Goal: Task Accomplishment & Management: Use online tool/utility

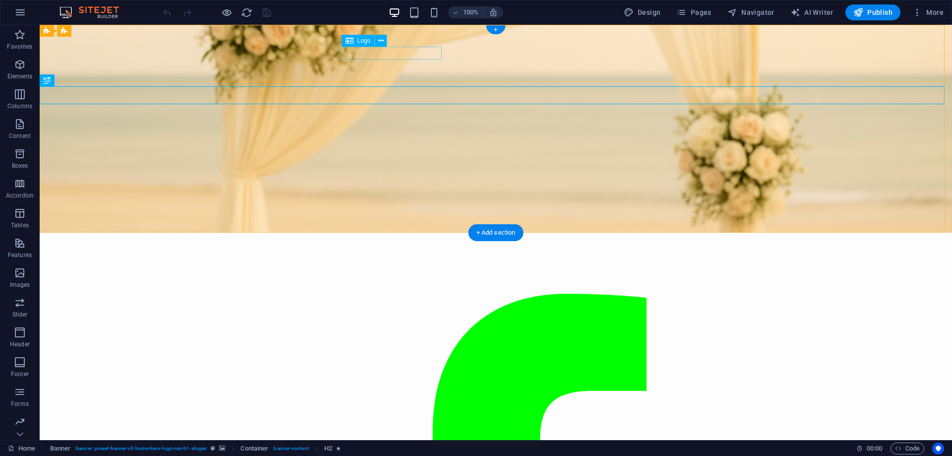
click at [380, 240] on div "[DOMAIN_NAME]" at bounding box center [495, 246] width 301 height 12
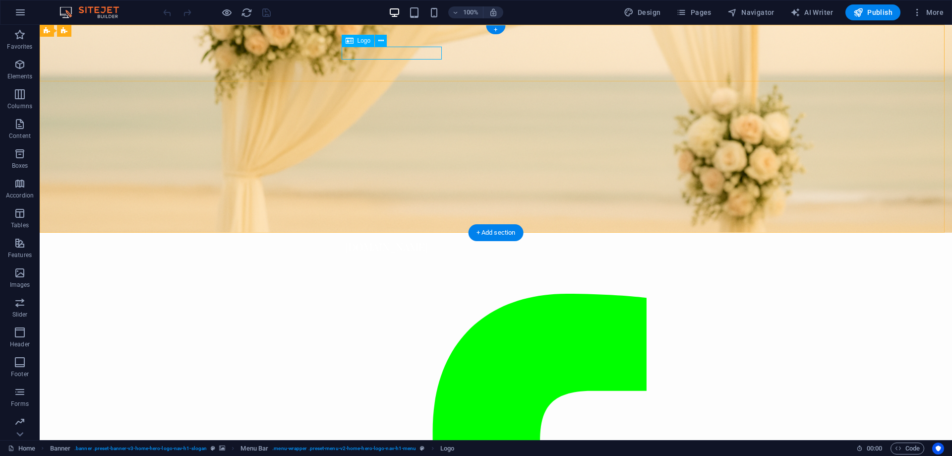
click at [415, 240] on div "[DOMAIN_NAME]" at bounding box center [495, 246] width 301 height 12
click at [385, 240] on div "[DOMAIN_NAME]" at bounding box center [495, 246] width 301 height 12
select select "px"
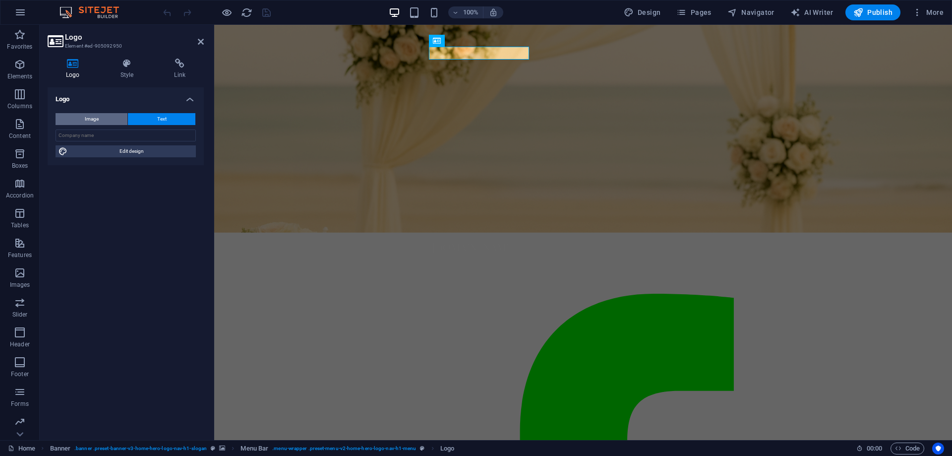
click at [93, 118] on span "Image" at bounding box center [92, 119] width 14 height 12
select select "DISABLED_OPTION_VALUE"
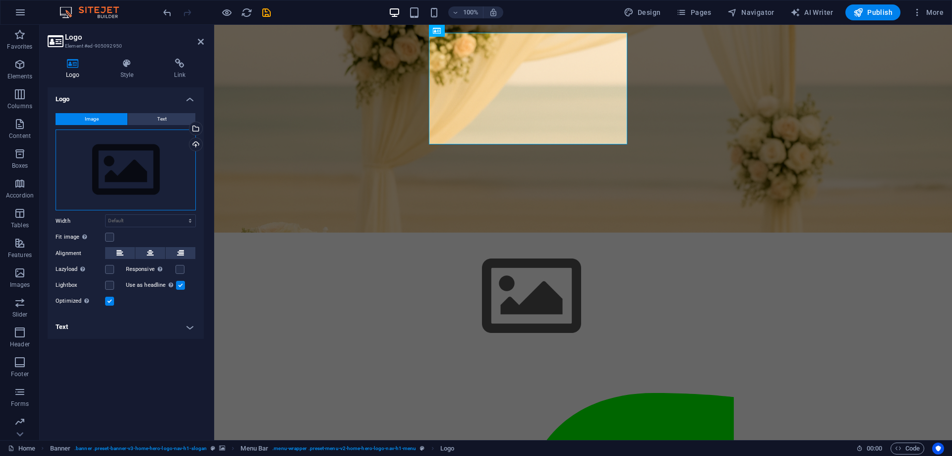
click at [132, 148] on div "Drag files here, click to choose files or select files from Files or our free s…" at bounding box center [126, 169] width 140 height 81
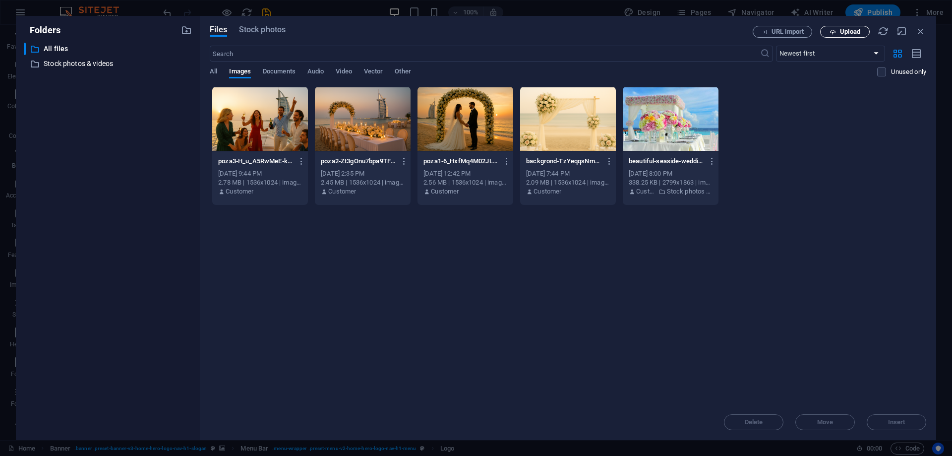
click at [846, 30] on span "Upload" at bounding box center [850, 32] width 20 height 6
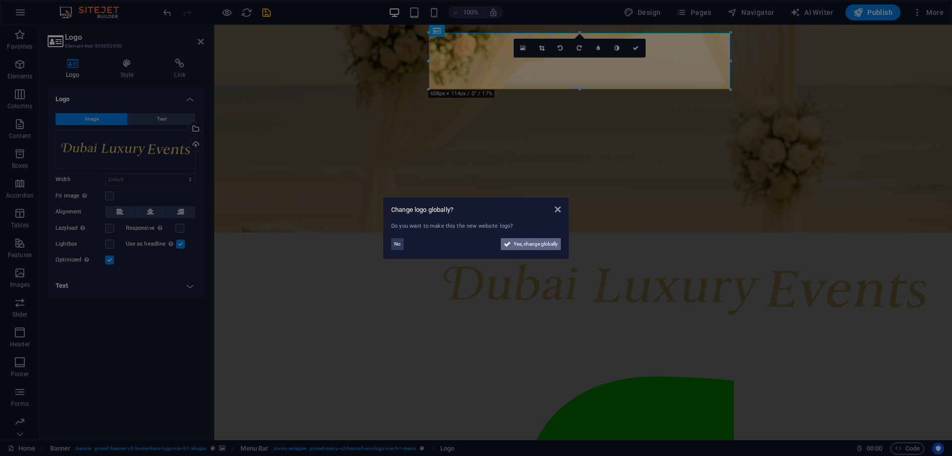
click at [537, 241] on span "Yes, change globally" at bounding box center [536, 244] width 44 height 12
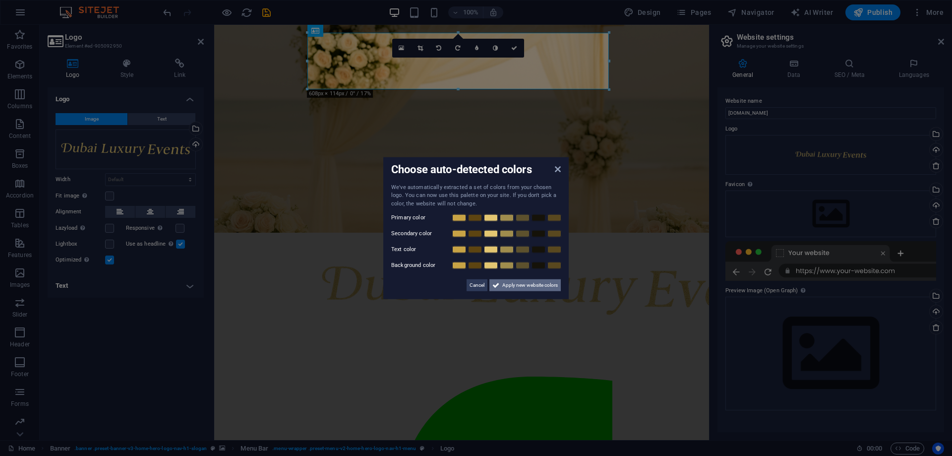
click at [518, 285] on span "Apply new website colors" at bounding box center [530, 285] width 56 height 12
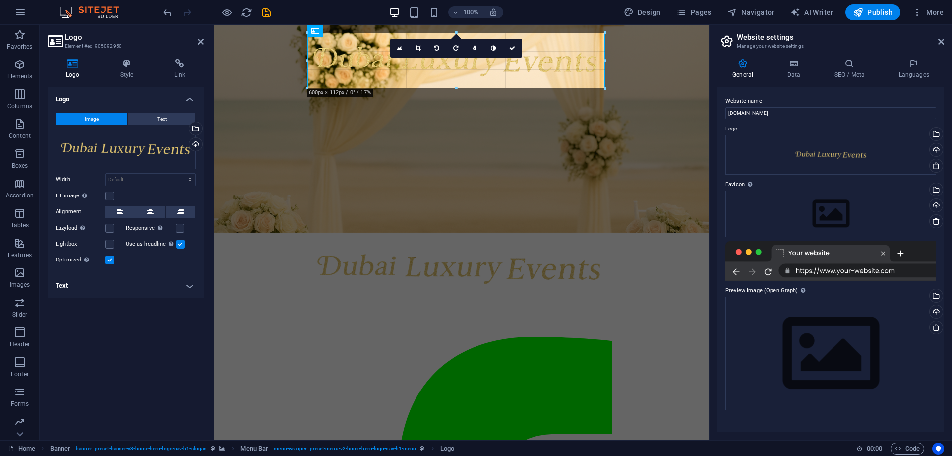
drag, startPoint x: 608, startPoint y: 89, endPoint x: 602, endPoint y: 85, distance: 7.6
type input "602"
select select "px"
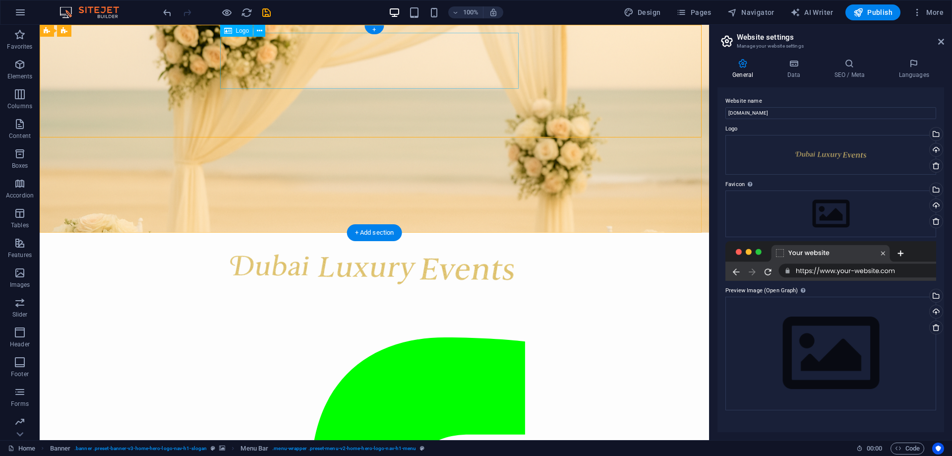
click at [407, 240] on div at bounding box center [374, 268] width 301 height 56
select select "px"
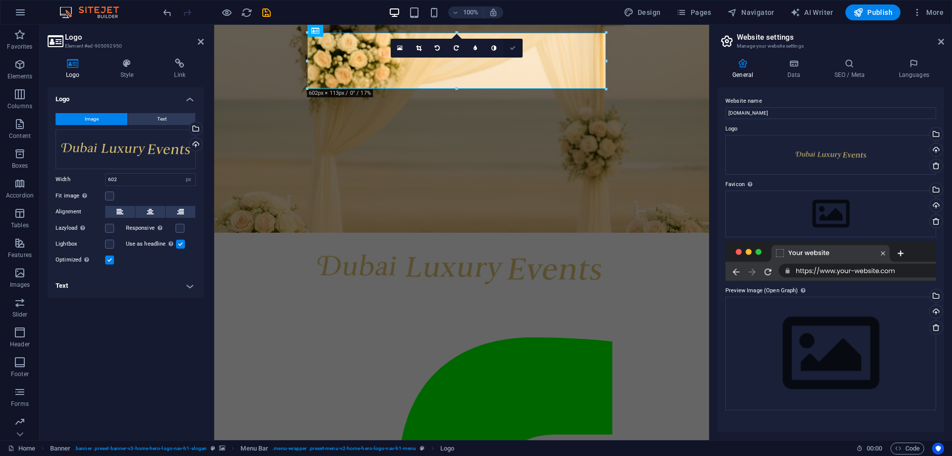
click at [513, 47] on icon at bounding box center [513, 48] width 6 height 6
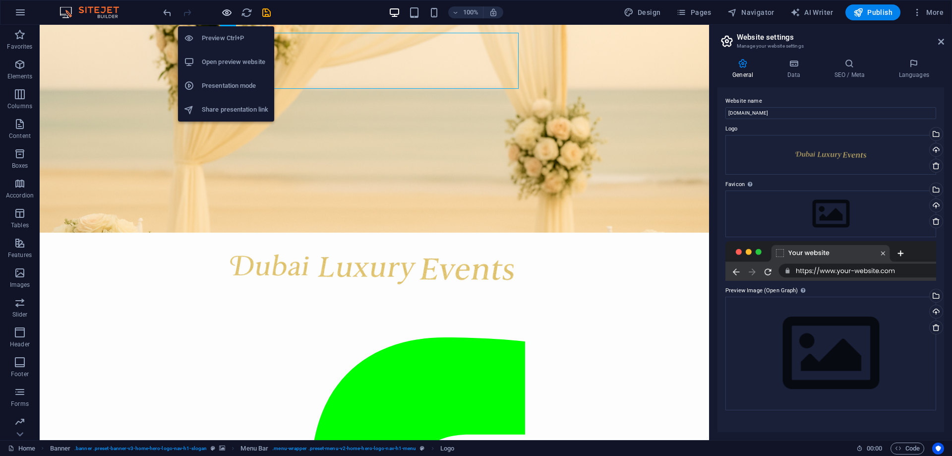
click at [225, 11] on icon "button" at bounding box center [226, 12] width 11 height 11
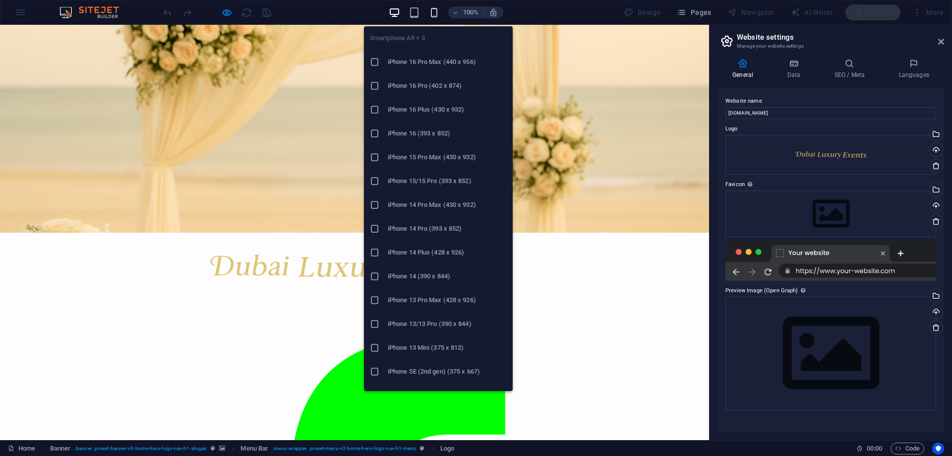
click at [437, 13] on icon "button" at bounding box center [433, 12] width 11 height 11
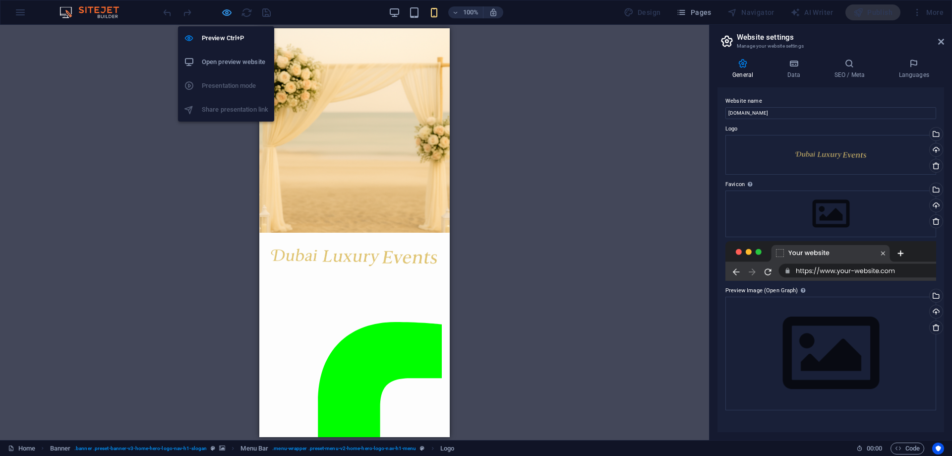
click at [228, 13] on icon "button" at bounding box center [226, 12] width 11 height 11
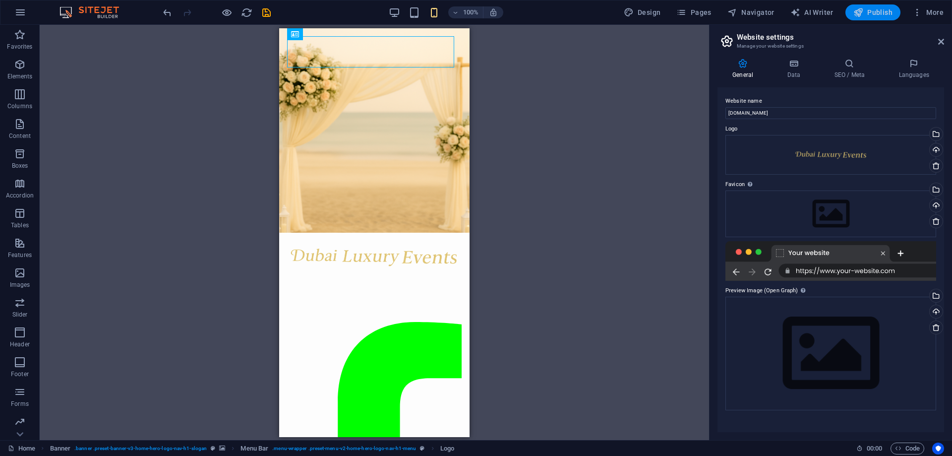
click at [876, 11] on span "Publish" at bounding box center [872, 12] width 39 height 10
checkbox input "false"
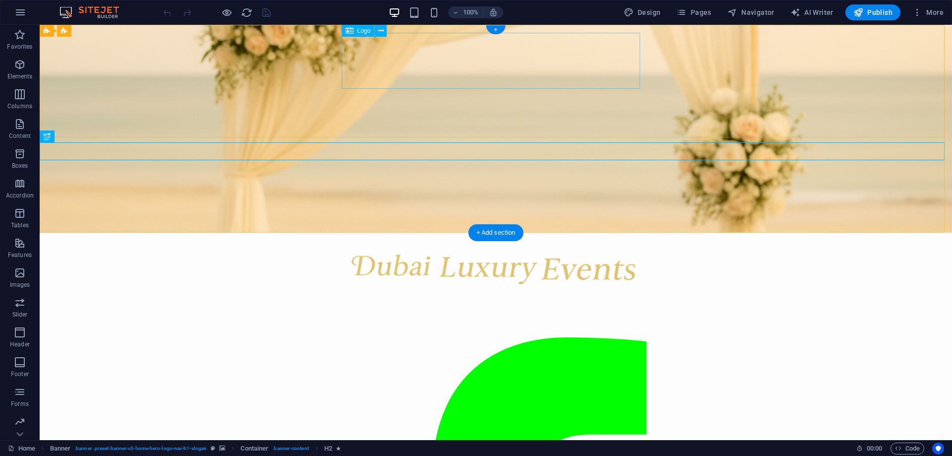
click at [447, 240] on div at bounding box center [495, 268] width 301 height 56
click at [449, 240] on div at bounding box center [495, 268] width 301 height 56
select select "px"
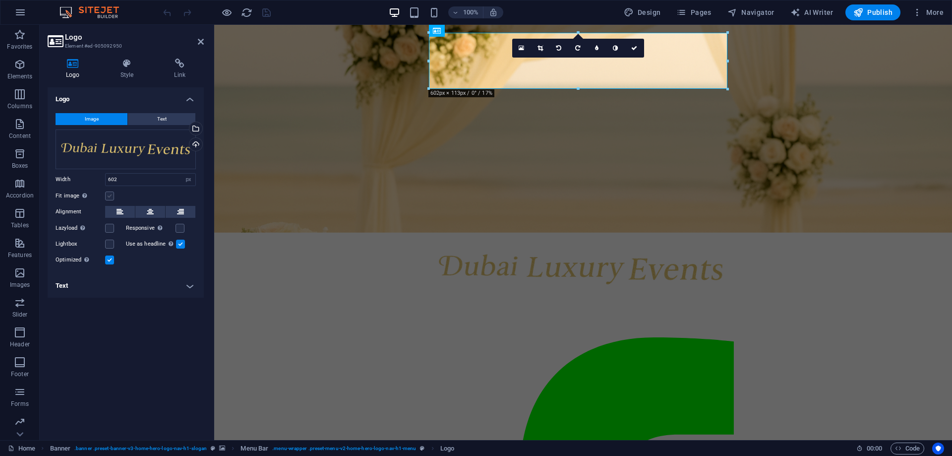
click at [112, 195] on label at bounding box center [109, 195] width 9 height 9
click at [0, 0] on input "Fit image Automatically fit image to a fixed width and height" at bounding box center [0, 0] width 0 height 0
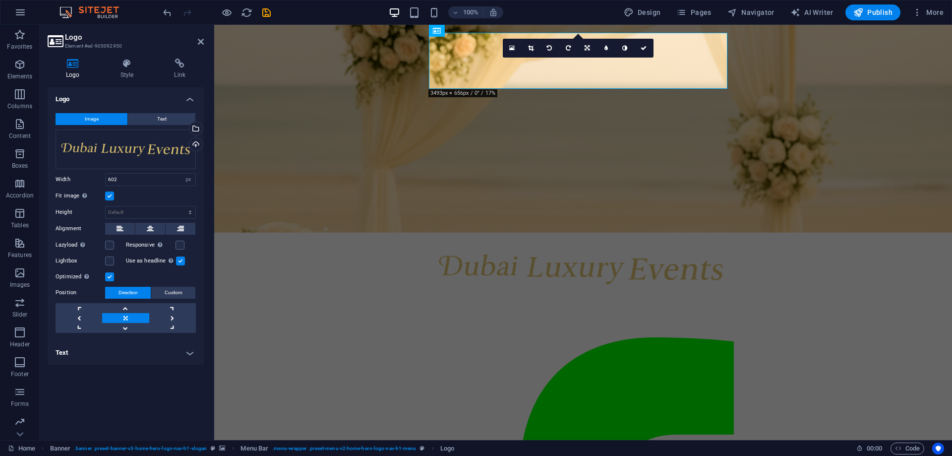
click at [112, 195] on label at bounding box center [109, 195] width 9 height 9
click at [0, 0] on input "Fit image Automatically fit image to a fixed width and height" at bounding box center [0, 0] width 0 height 0
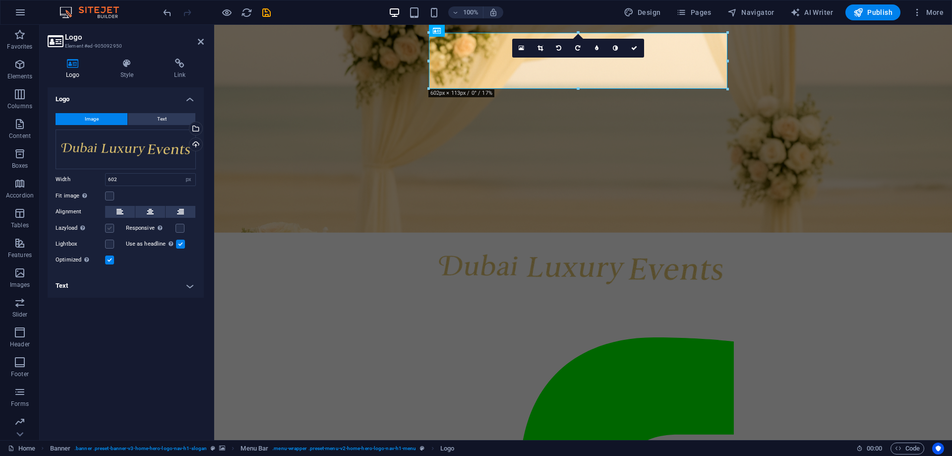
click at [109, 227] on label at bounding box center [109, 228] width 9 height 9
click at [0, 0] on input "Lazyload Loading images after the page loads improves page speed." at bounding box center [0, 0] width 0 height 0
click at [109, 227] on label at bounding box center [109, 228] width 9 height 9
click at [0, 0] on input "Lazyload Loading images after the page loads improves page speed." at bounding box center [0, 0] width 0 height 0
click at [179, 227] on label at bounding box center [180, 228] width 9 height 9
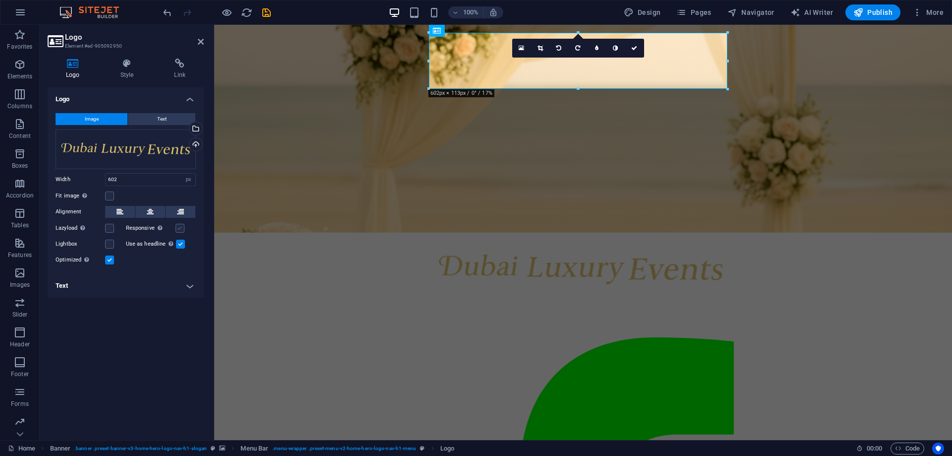
click at [0, 0] on input "Responsive Automatically load retina image and smartphone optimized sizes." at bounding box center [0, 0] width 0 height 0
click at [179, 227] on label at bounding box center [180, 228] width 9 height 9
click at [0, 0] on input "Responsive Automatically load retina image and smartphone optimized sizes." at bounding box center [0, 0] width 0 height 0
click at [111, 243] on label at bounding box center [109, 243] width 9 height 9
click at [0, 0] on input "Lightbox" at bounding box center [0, 0] width 0 height 0
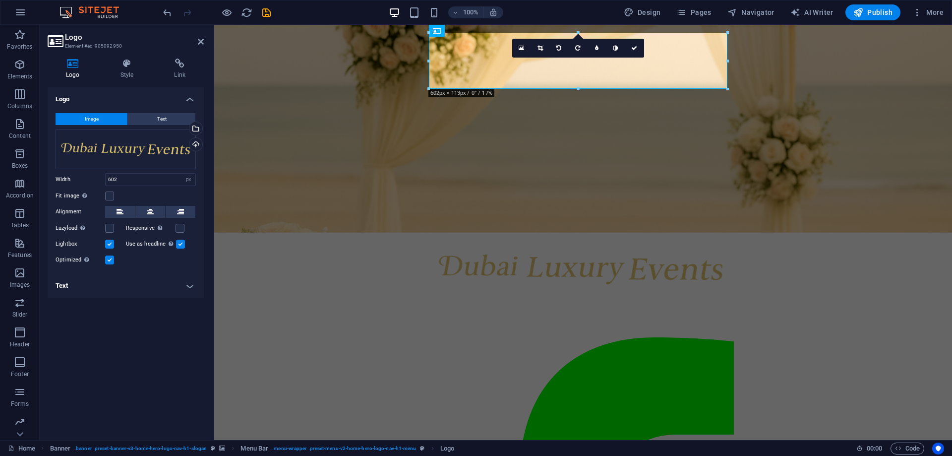
click at [111, 243] on label at bounding box center [109, 243] width 9 height 9
click at [0, 0] on input "Lightbox" at bounding box center [0, 0] width 0 height 0
click at [110, 258] on label at bounding box center [109, 259] width 9 height 9
click at [0, 0] on input "Optimized Images are compressed to improve page speed." at bounding box center [0, 0] width 0 height 0
click at [110, 258] on label at bounding box center [109, 259] width 9 height 9
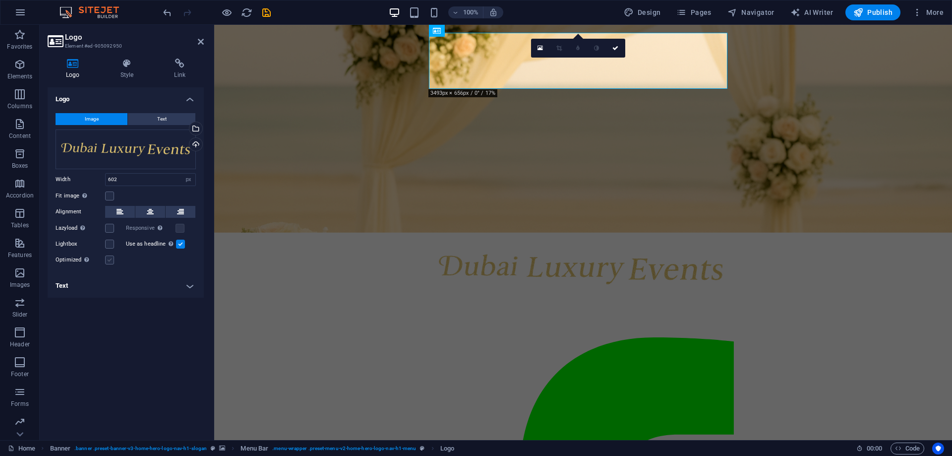
click at [0, 0] on input "Optimized Images are compressed to improve page speed." at bounding box center [0, 0] width 0 height 0
click at [110, 258] on label at bounding box center [109, 259] width 9 height 9
click at [0, 0] on input "Optimized Images are compressed to improve page speed." at bounding box center [0, 0] width 0 height 0
click at [110, 258] on label at bounding box center [109, 259] width 9 height 9
click at [0, 0] on input "Optimized Images are compressed to improve page speed." at bounding box center [0, 0] width 0 height 0
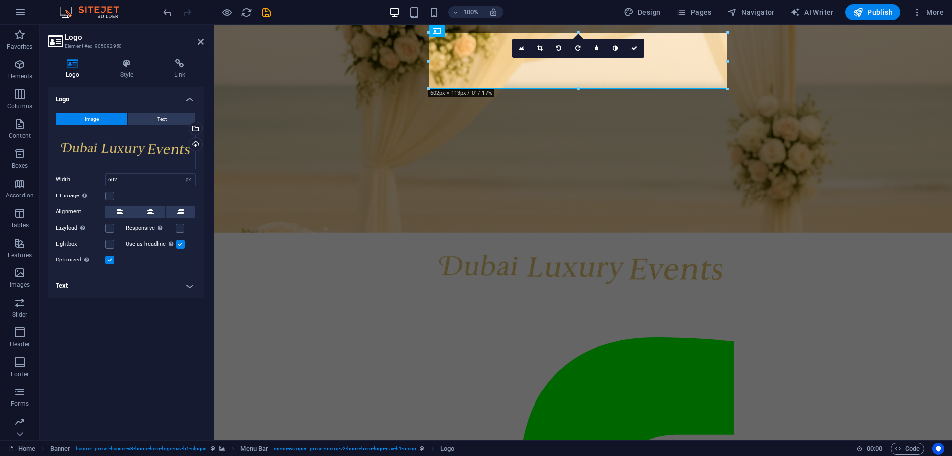
click at [110, 258] on label at bounding box center [109, 259] width 9 height 9
click at [0, 0] on input "Optimized Images are compressed to improve page speed." at bounding box center [0, 0] width 0 height 0
click at [110, 258] on label at bounding box center [109, 259] width 9 height 9
click at [0, 0] on input "Optimized Images are compressed to improve page speed." at bounding box center [0, 0] width 0 height 0
click at [110, 258] on label at bounding box center [109, 259] width 9 height 9
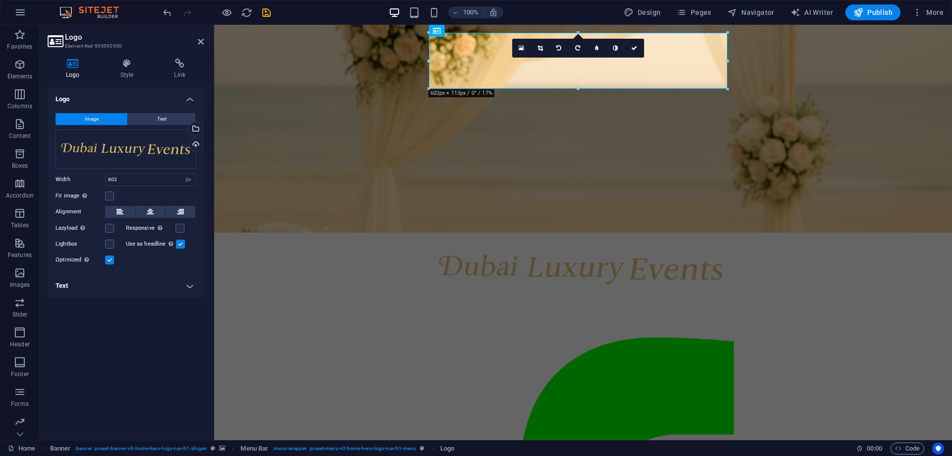
click at [0, 0] on input "Optimized Images are compressed to improve page speed." at bounding box center [0, 0] width 0 height 0
click at [110, 258] on label at bounding box center [109, 259] width 9 height 9
click at [0, 0] on input "Optimized Images are compressed to improve page speed." at bounding box center [0, 0] width 0 height 0
click at [110, 258] on label at bounding box center [109, 259] width 9 height 9
click at [0, 0] on input "Optimized Images are compressed to improve page speed." at bounding box center [0, 0] width 0 height 0
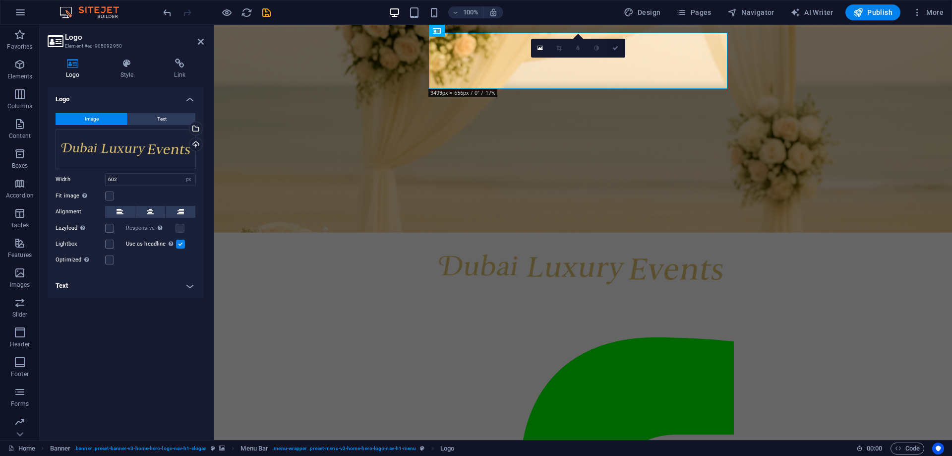
click at [618, 48] on icon at bounding box center [615, 48] width 6 height 6
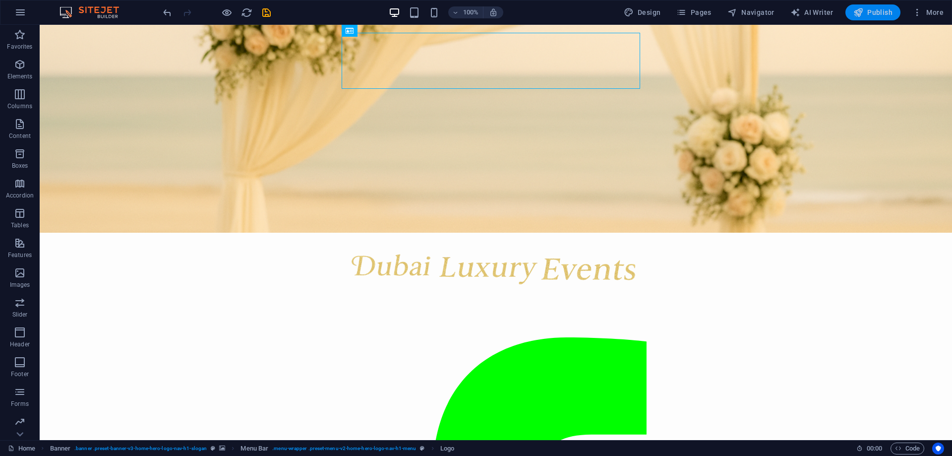
click at [866, 13] on span "Publish" at bounding box center [872, 12] width 39 height 10
checkbox input "false"
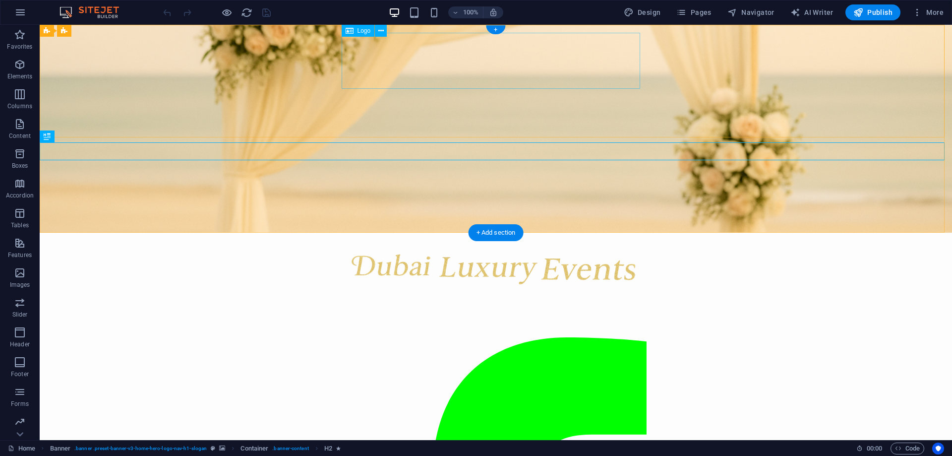
click at [449, 240] on div at bounding box center [495, 268] width 301 height 56
select select "px"
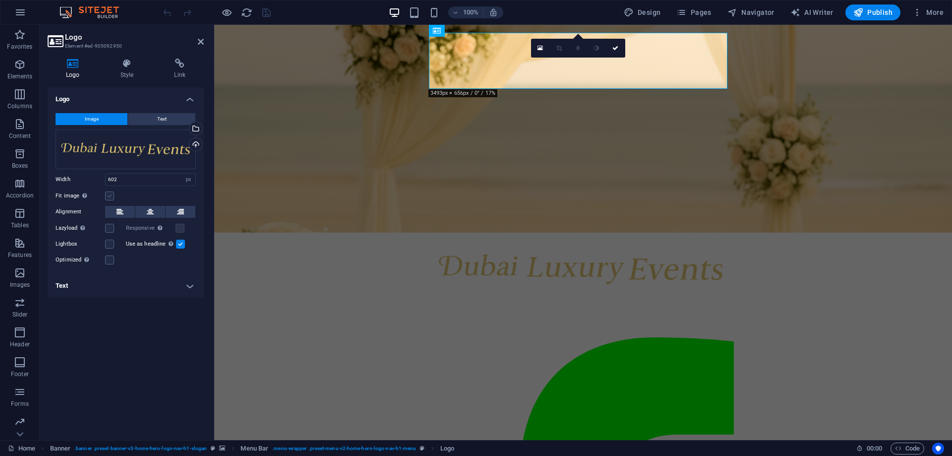
click at [112, 196] on label at bounding box center [109, 195] width 9 height 9
click at [0, 0] on input "Fit image Automatically fit image to a fixed width and height" at bounding box center [0, 0] width 0 height 0
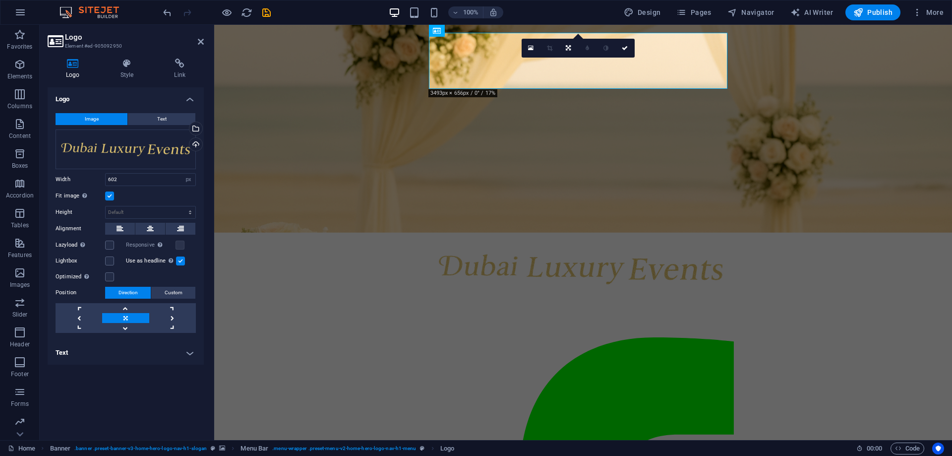
click at [112, 196] on label at bounding box center [109, 195] width 9 height 9
click at [0, 0] on input "Fit image Automatically fit image to a fixed width and height" at bounding box center [0, 0] width 0 height 0
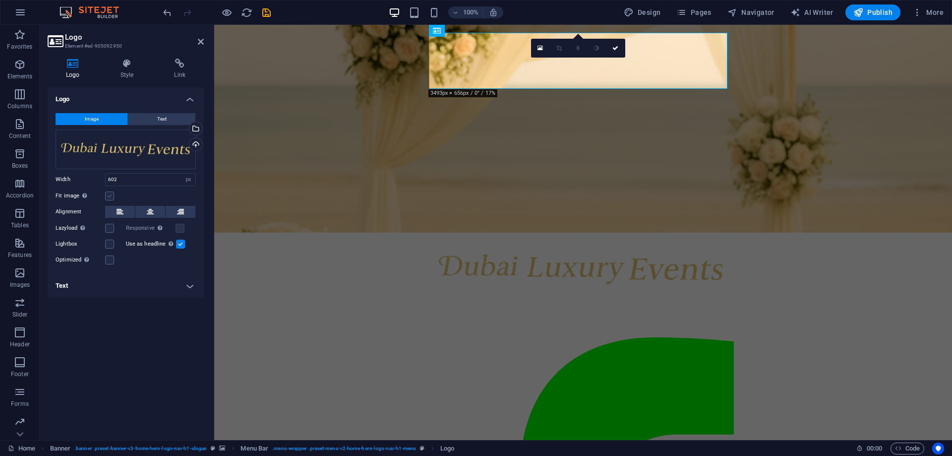
click at [112, 196] on label at bounding box center [109, 195] width 9 height 9
click at [0, 0] on input "Fit image Automatically fit image to a fixed width and height" at bounding box center [0, 0] width 0 height 0
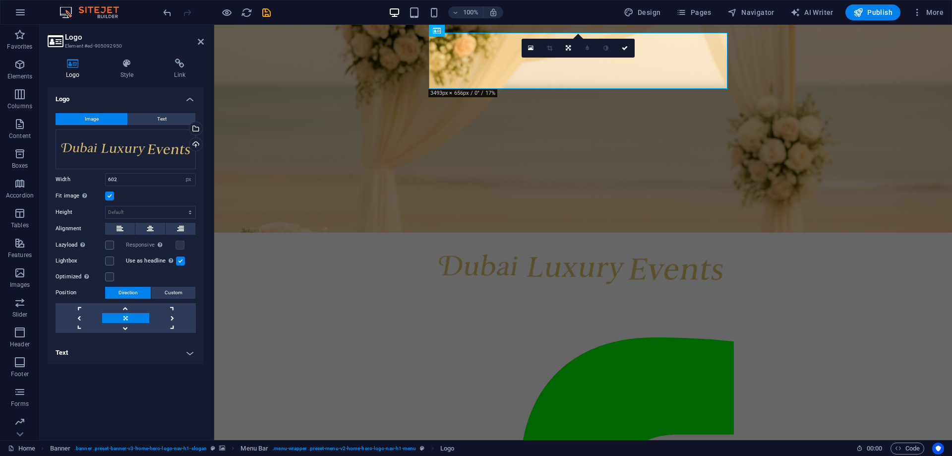
click at [112, 196] on label at bounding box center [109, 195] width 9 height 9
click at [0, 0] on input "Fit image Automatically fit image to a fixed width and height" at bounding box center [0, 0] width 0 height 0
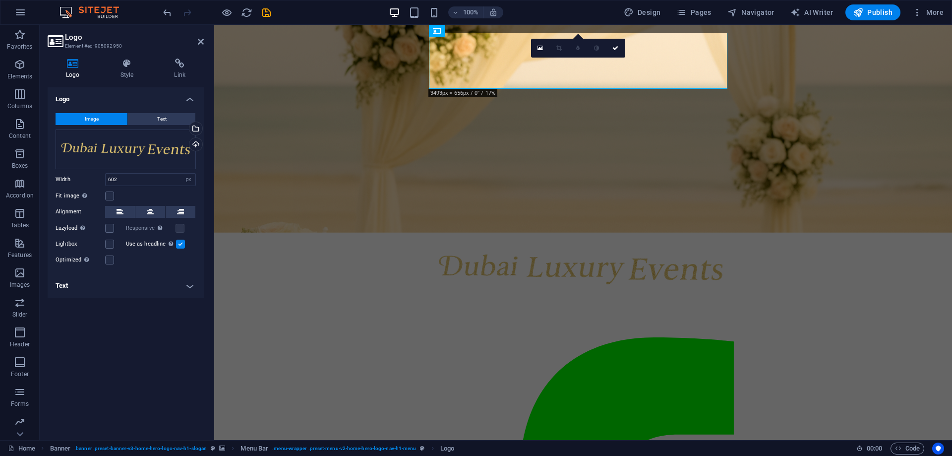
click at [182, 241] on label at bounding box center [180, 243] width 9 height 9
click at [0, 0] on input "Use as headline The image will be wrapped in an H1 headline tag. Useful for giv…" at bounding box center [0, 0] width 0 height 0
click at [182, 241] on label at bounding box center [180, 243] width 9 height 9
click at [0, 0] on input "Use as headline The image will be wrapped in an H1 headline tag. Useful for giv…" at bounding box center [0, 0] width 0 height 0
click at [182, 241] on label at bounding box center [180, 243] width 9 height 9
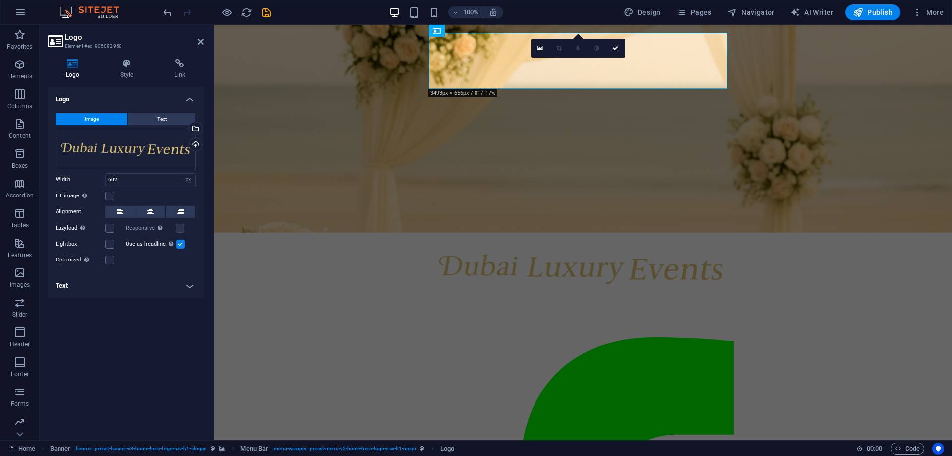
click at [0, 0] on input "Use as headline The image will be wrapped in an H1 headline tag. Useful for giv…" at bounding box center [0, 0] width 0 height 0
click at [108, 244] on label at bounding box center [109, 243] width 9 height 9
click at [0, 0] on input "Lightbox" at bounding box center [0, 0] width 0 height 0
click at [108, 244] on label at bounding box center [109, 243] width 9 height 9
click at [0, 0] on input "Lightbox" at bounding box center [0, 0] width 0 height 0
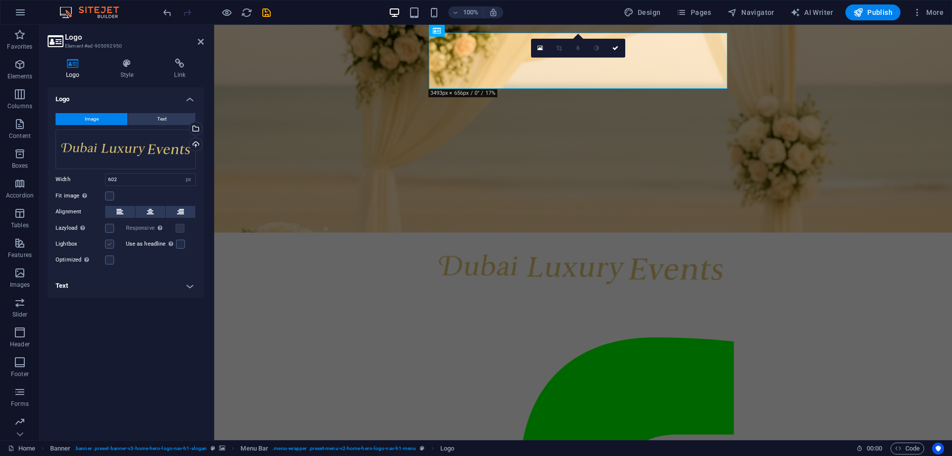
click at [108, 244] on label at bounding box center [109, 243] width 9 height 9
click at [0, 0] on input "Lightbox" at bounding box center [0, 0] width 0 height 0
click at [109, 228] on label at bounding box center [109, 228] width 9 height 9
click at [0, 0] on input "Lazyload Loading images after the page loads improves page speed." at bounding box center [0, 0] width 0 height 0
click at [877, 10] on span "Publish" at bounding box center [872, 12] width 39 height 10
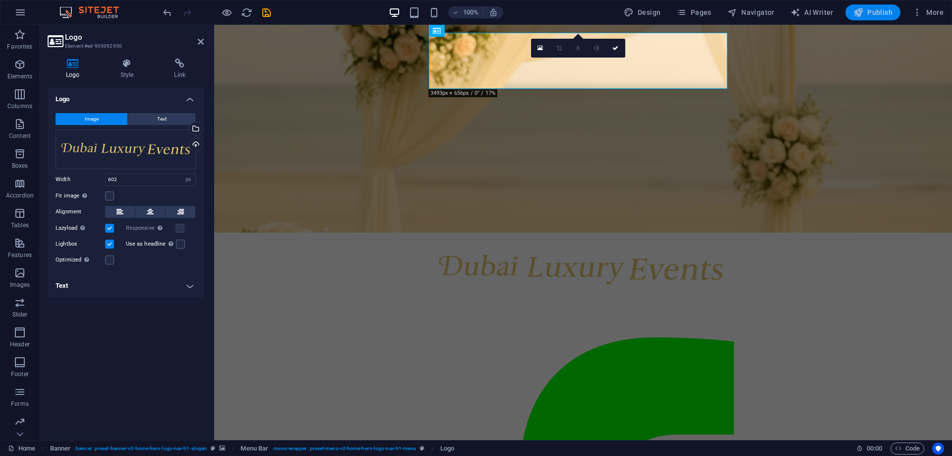
checkbox input "false"
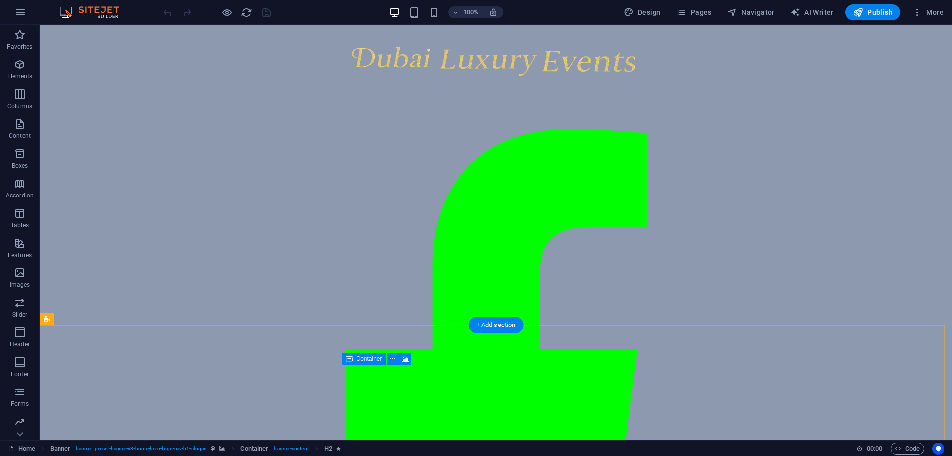
scroll to position [198, 0]
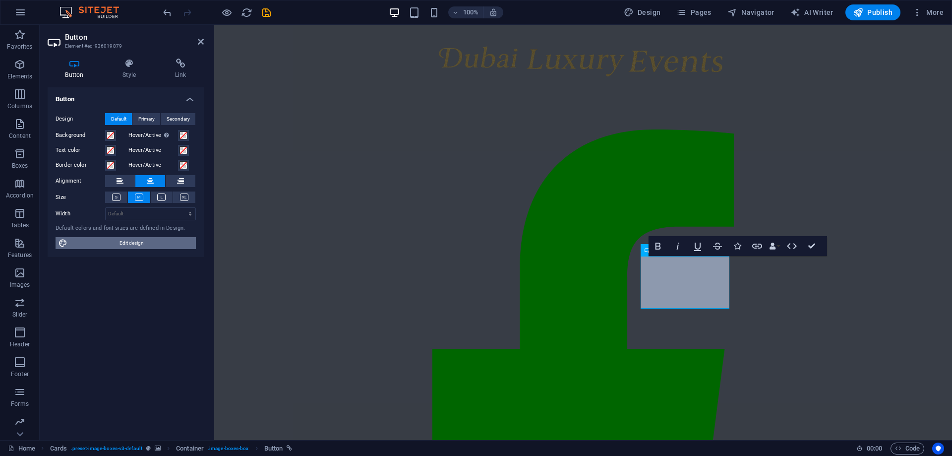
click at [138, 243] on span "Edit design" at bounding box center [131, 243] width 122 height 12
select select "px"
select select "200"
select select "px"
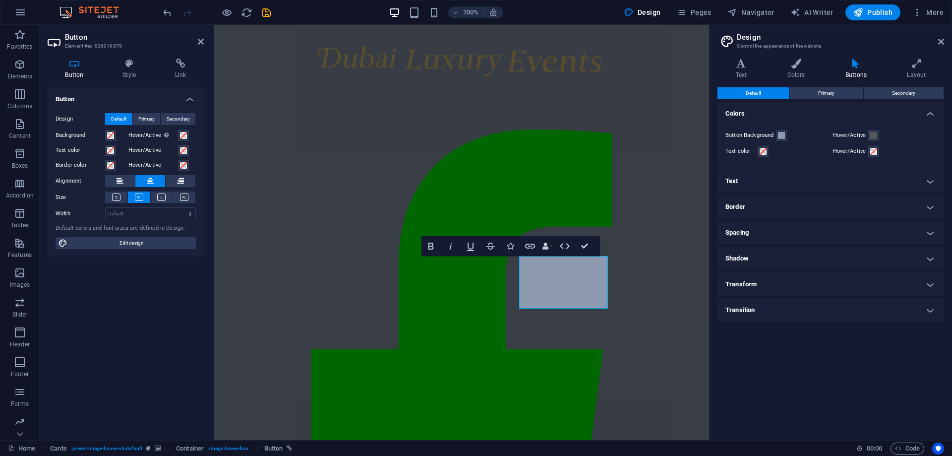
click at [757, 179] on h4 "Text" at bounding box center [830, 181] width 227 height 24
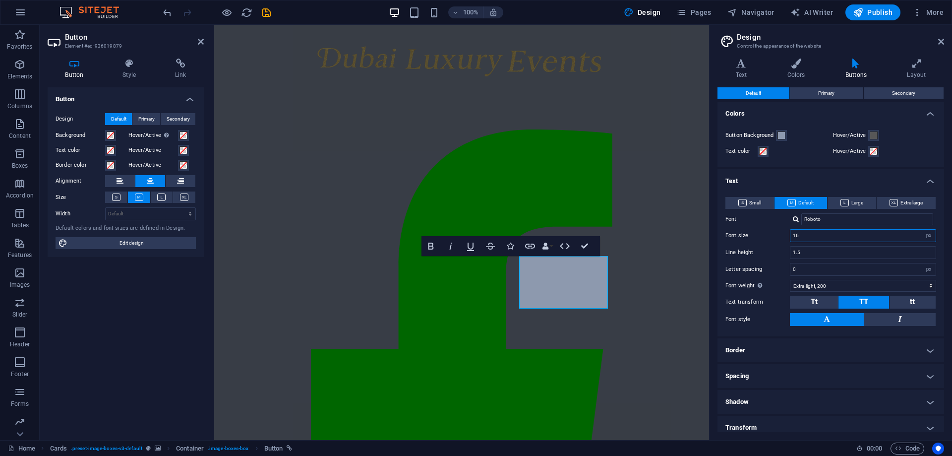
click at [807, 235] on input "16" at bounding box center [862, 236] width 145 height 12
drag, startPoint x: 810, startPoint y: 234, endPoint x: 785, endPoint y: 236, distance: 24.4
click at [785, 236] on div "Font size 16 rem px em %" at bounding box center [830, 235] width 211 height 13
drag, startPoint x: 818, startPoint y: 235, endPoint x: 782, endPoint y: 239, distance: 35.5
click at [782, 239] on div "Font size 15 rem px em %" at bounding box center [830, 235] width 211 height 13
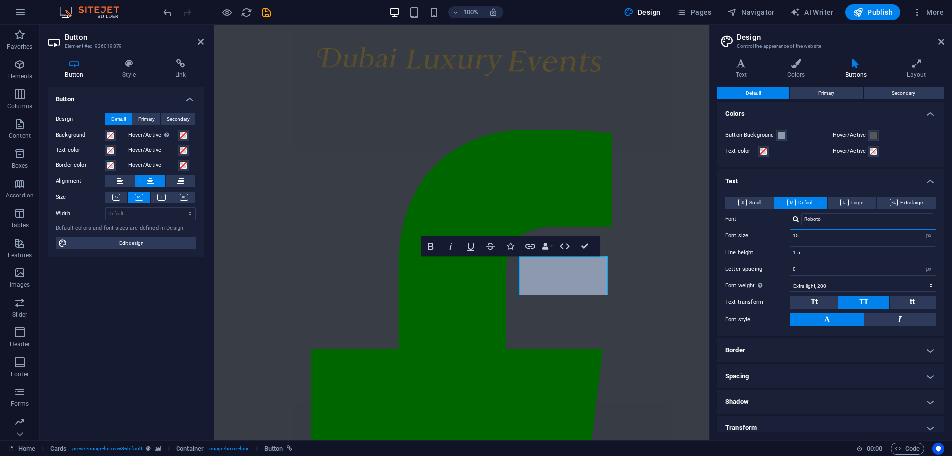
drag, startPoint x: 799, startPoint y: 237, endPoint x: 791, endPoint y: 237, distance: 7.9
click at [791, 237] on input "15" at bounding box center [862, 236] width 145 height 12
drag, startPoint x: 806, startPoint y: 236, endPoint x: 795, endPoint y: 236, distance: 10.4
click at [795, 236] on input "16" at bounding box center [862, 236] width 145 height 12
click at [820, 236] on input "16" at bounding box center [862, 236] width 145 height 12
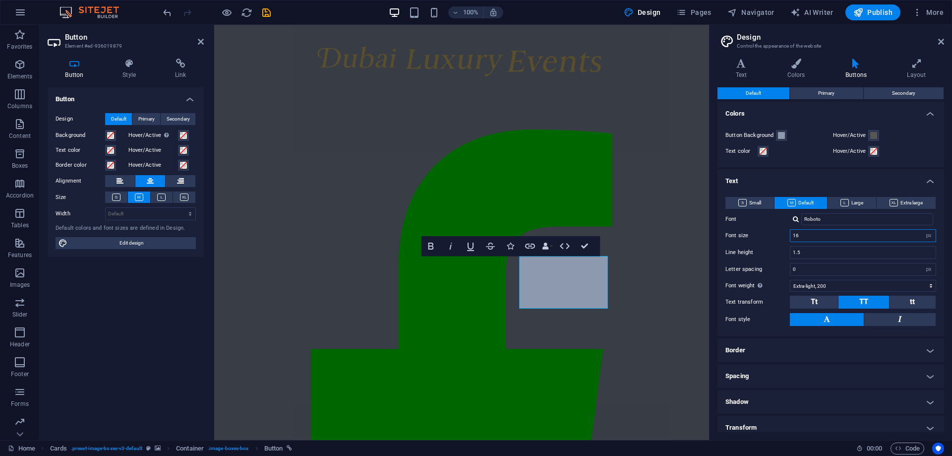
drag, startPoint x: 817, startPoint y: 237, endPoint x: 788, endPoint y: 234, distance: 28.4
click at [788, 234] on div "Font size 16 rem px em %" at bounding box center [830, 235] width 211 height 13
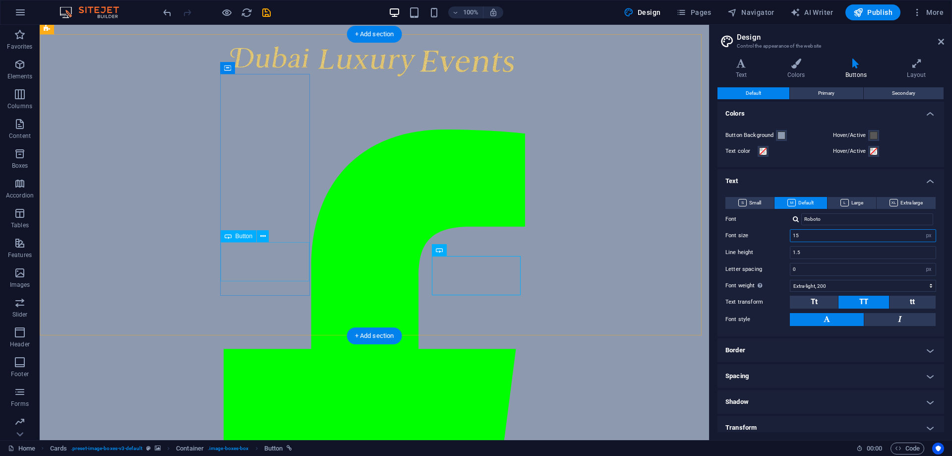
type input "15"
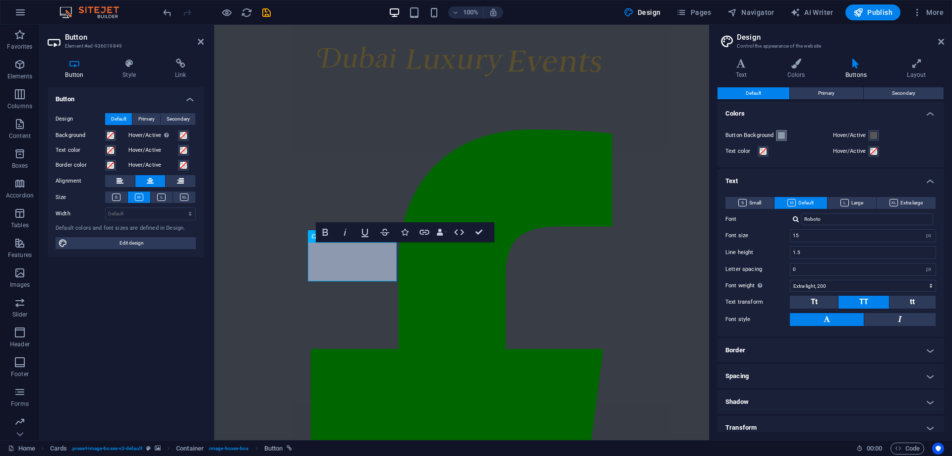
click at [778, 135] on span at bounding box center [781, 135] width 8 height 8
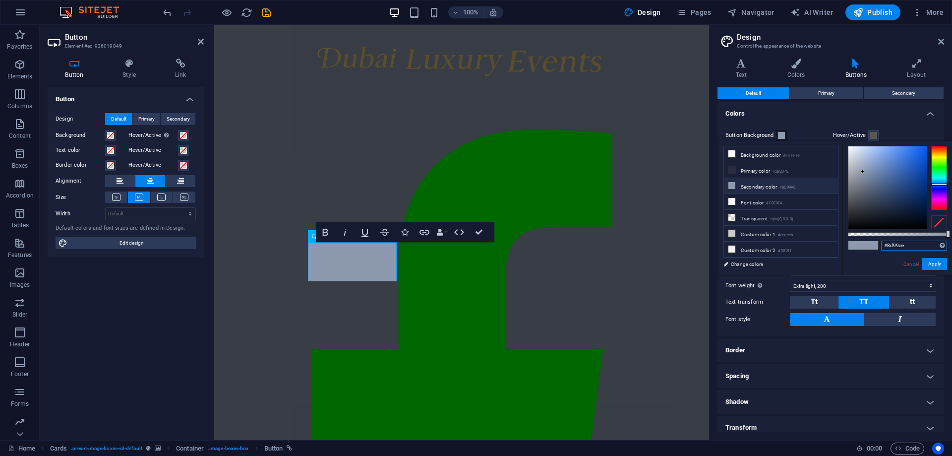
drag, startPoint x: 908, startPoint y: 244, endPoint x: 870, endPoint y: 245, distance: 38.2
click at [870, 245] on div "#8d99ae Supported formats #0852ed rgb(8, 82, 237) rgba(8, 82, 237, 90%) hsv(221…" at bounding box center [897, 280] width 110 height 278
paste input "E6D8C3"
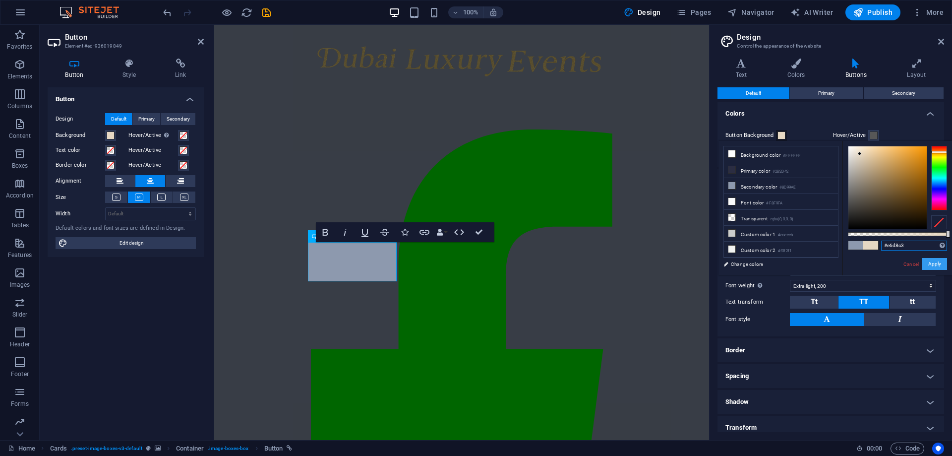
type input "#e6d8c3"
click at [933, 261] on button "Apply" at bounding box center [934, 264] width 25 height 12
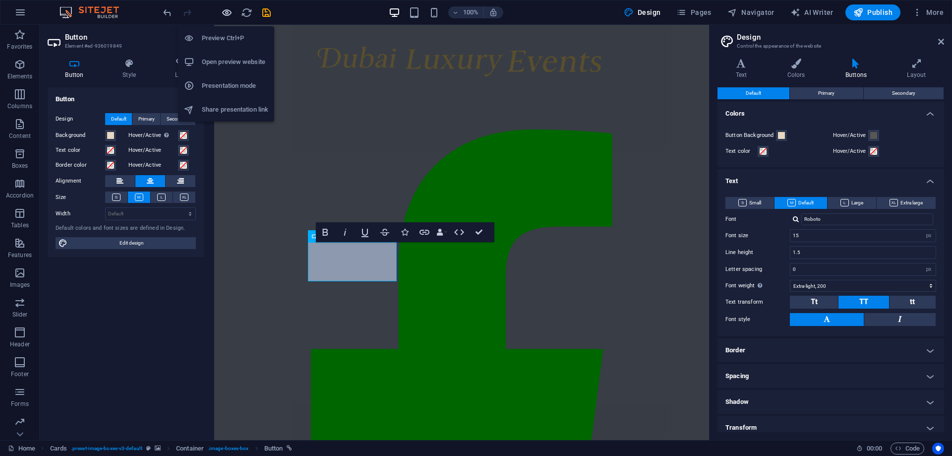
click at [222, 13] on icon "button" at bounding box center [226, 12] width 11 height 11
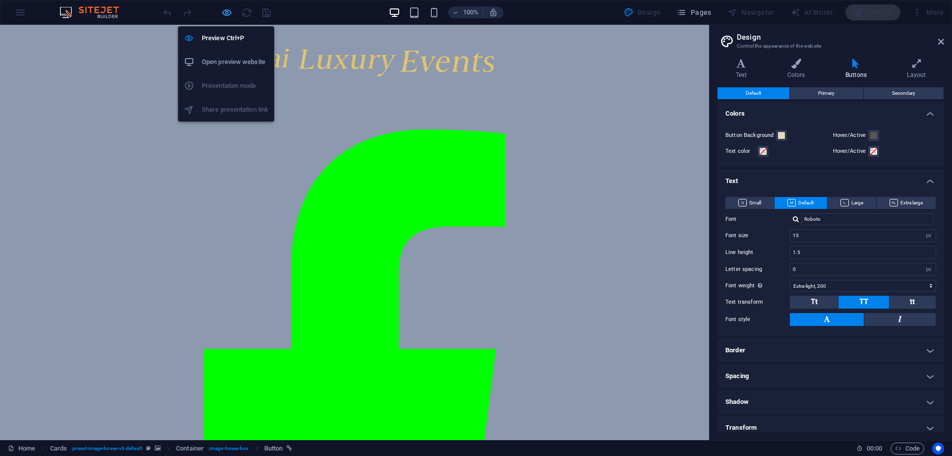
click at [224, 12] on icon "button" at bounding box center [226, 12] width 11 height 11
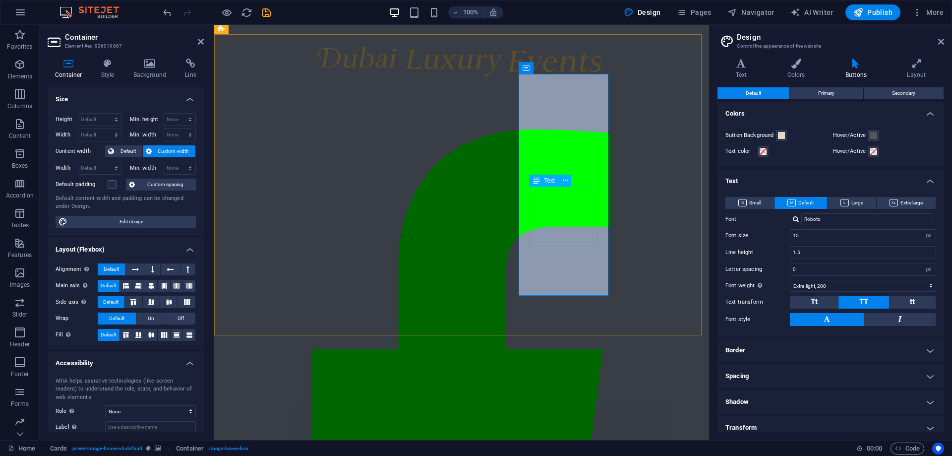
click at [564, 180] on icon at bounding box center [565, 181] width 5 height 10
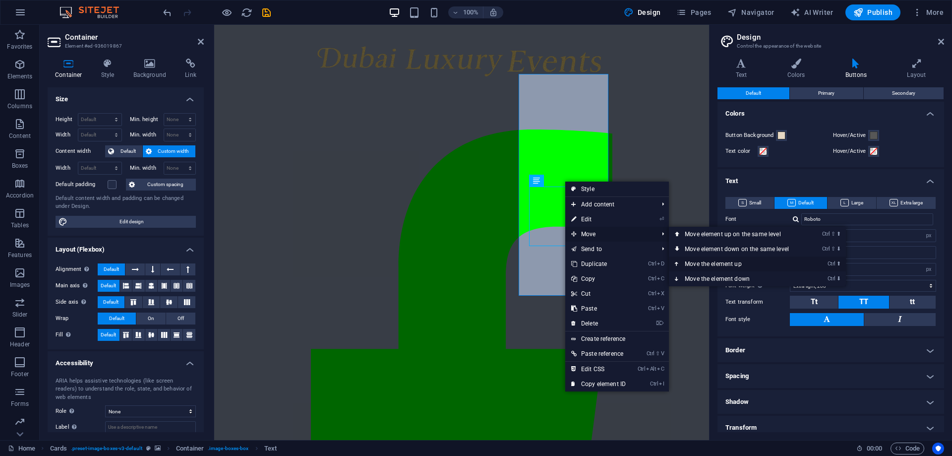
click at [721, 263] on link "Ctrl ⬆ Move the element up" at bounding box center [739, 263] width 140 height 15
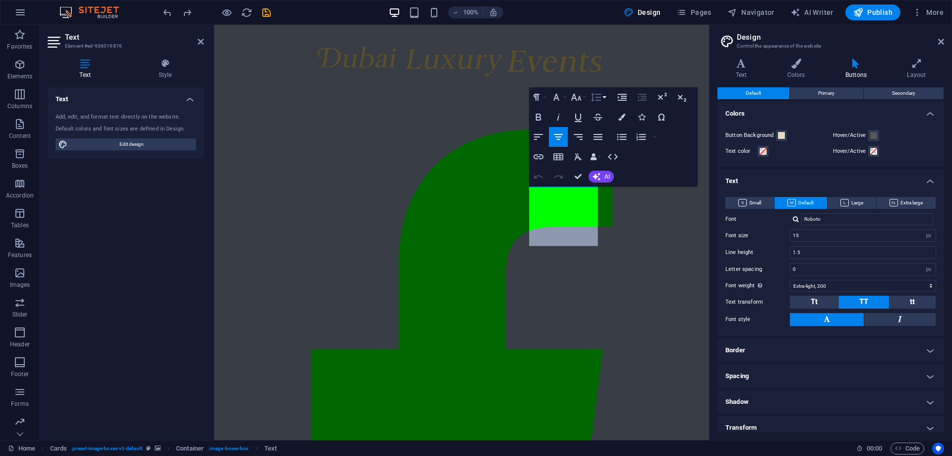
click at [606, 98] on button "Line Height" at bounding box center [598, 97] width 19 height 20
click at [610, 130] on link "Single" at bounding box center [611, 131] width 44 height 15
click at [602, 98] on button "Line Height" at bounding box center [598, 97] width 19 height 20
click at [609, 144] on link "1.15" at bounding box center [611, 146] width 44 height 15
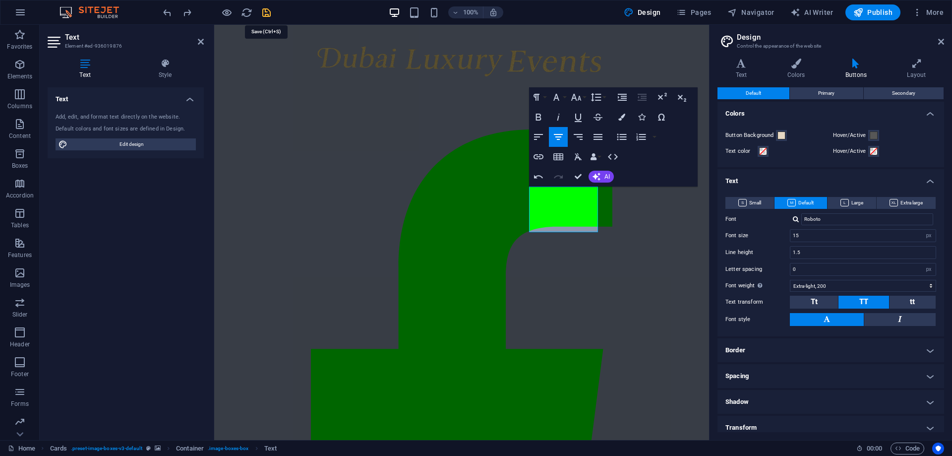
click at [266, 13] on icon "save" at bounding box center [266, 12] width 11 height 11
checkbox input "false"
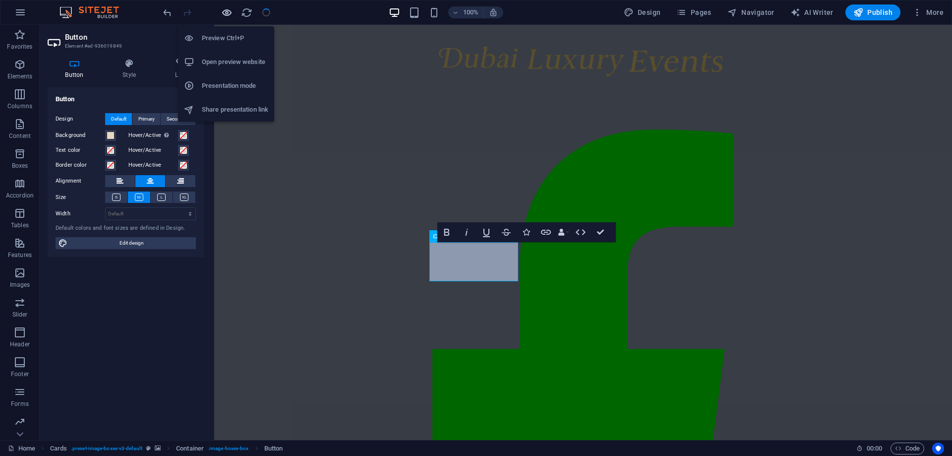
click at [227, 13] on icon "button" at bounding box center [226, 12] width 11 height 11
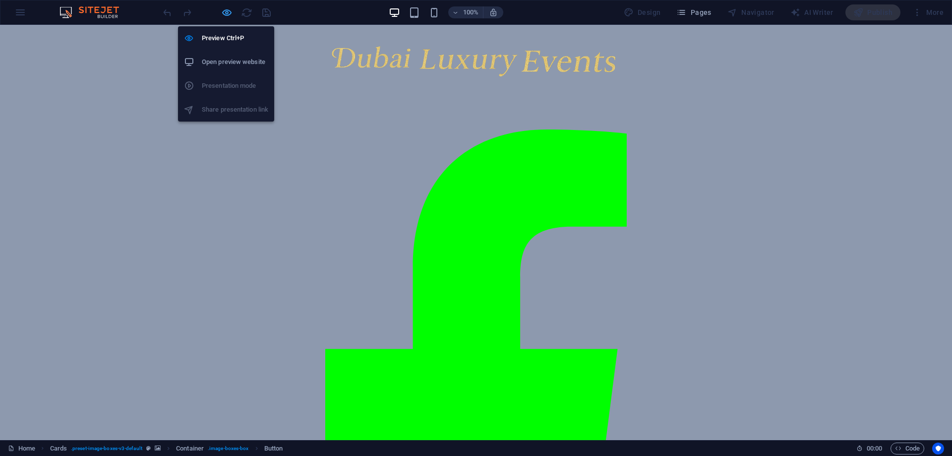
click at [226, 14] on icon "button" at bounding box center [226, 12] width 11 height 11
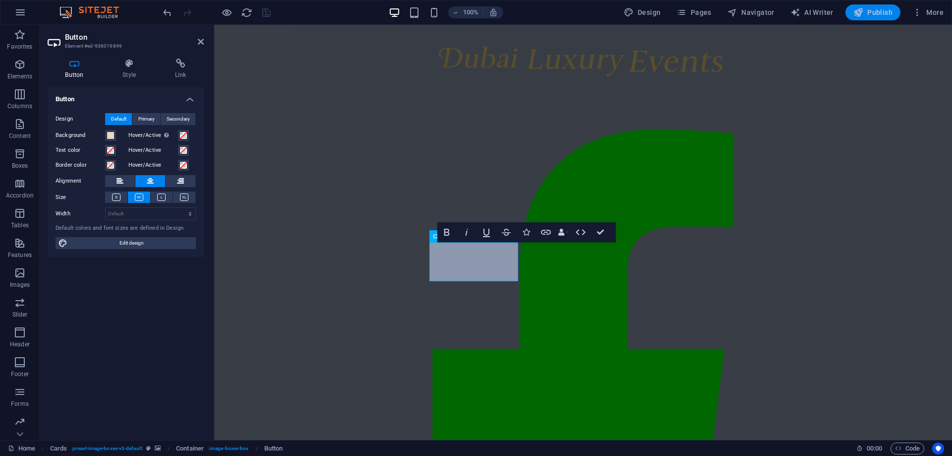
click at [876, 15] on span "Publish" at bounding box center [872, 12] width 39 height 10
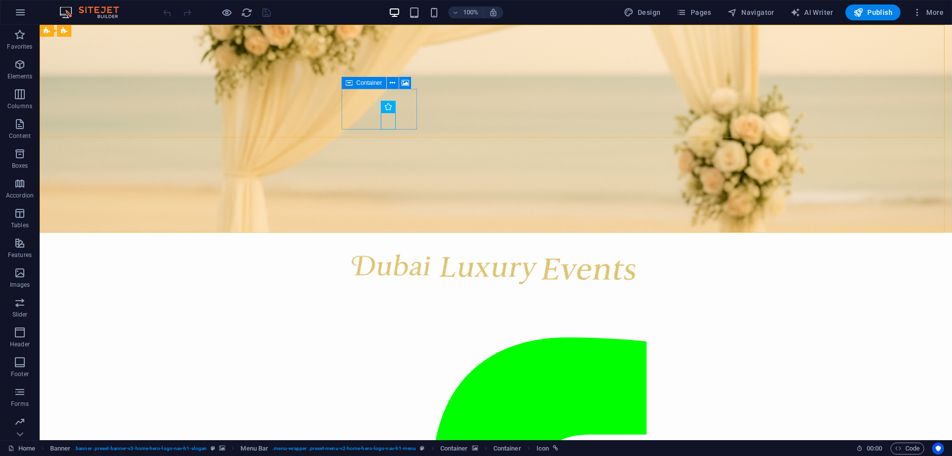
click at [349, 85] on icon at bounding box center [349, 83] width 7 height 12
click at [351, 83] on icon at bounding box center [349, 83] width 7 height 12
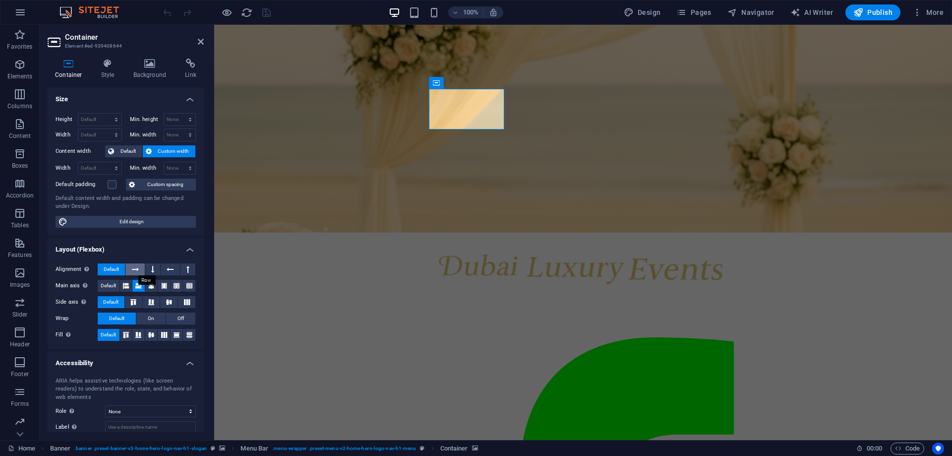
click at [135, 269] on icon at bounding box center [135, 269] width 7 height 12
click at [116, 268] on span "Default" at bounding box center [111, 269] width 15 height 12
click at [129, 286] on button at bounding box center [126, 286] width 12 height 12
click at [137, 286] on icon at bounding box center [138, 286] width 6 height 12
click at [147, 286] on button at bounding box center [151, 286] width 12 height 12
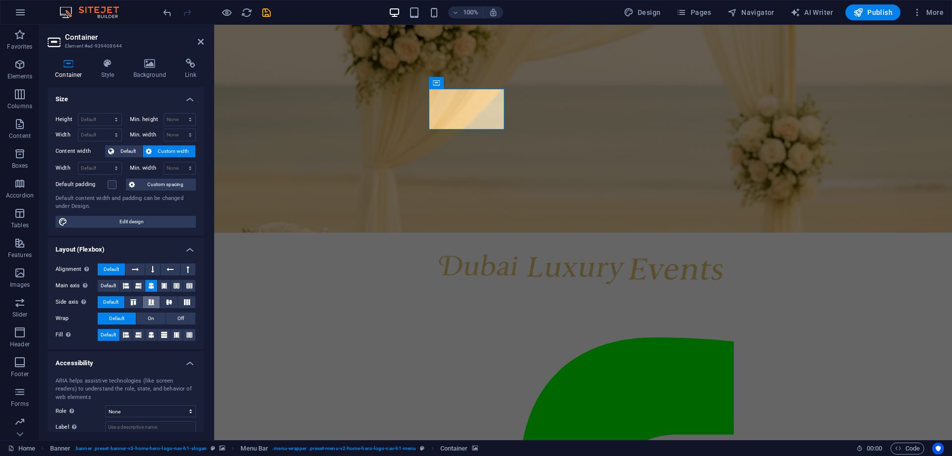
click at [148, 299] on icon at bounding box center [151, 302] width 12 height 6
click at [167, 301] on icon at bounding box center [169, 302] width 12 height 6
click at [182, 301] on icon at bounding box center [187, 302] width 12 height 6
click at [161, 334] on icon at bounding box center [164, 335] width 6 height 12
click at [174, 335] on icon at bounding box center [177, 335] width 6 height 12
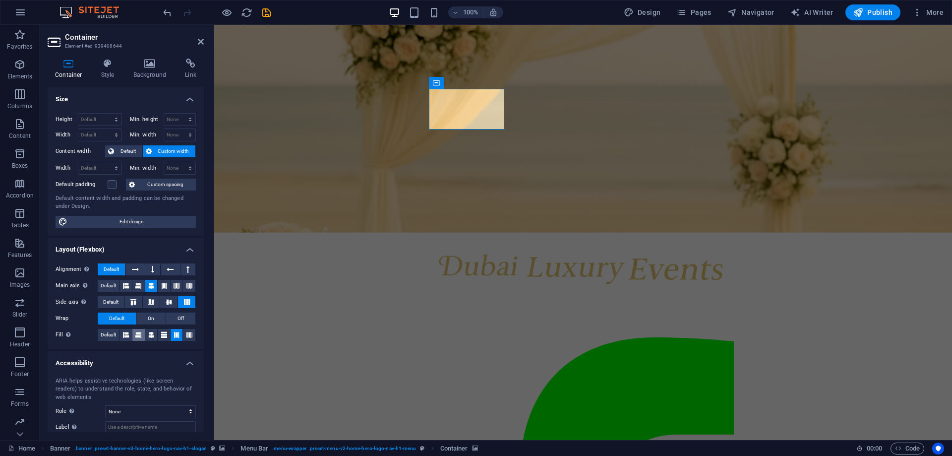
click at [143, 335] on button at bounding box center [138, 335] width 12 height 12
click at [126, 334] on icon at bounding box center [126, 335] width 6 height 12
click at [135, 218] on span "Edit design" at bounding box center [131, 222] width 122 height 12
select select "px"
select select "200"
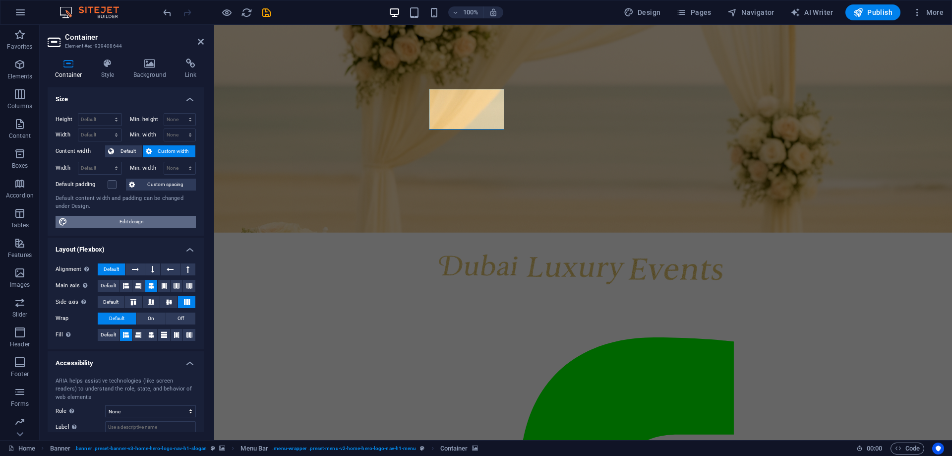
select select "px"
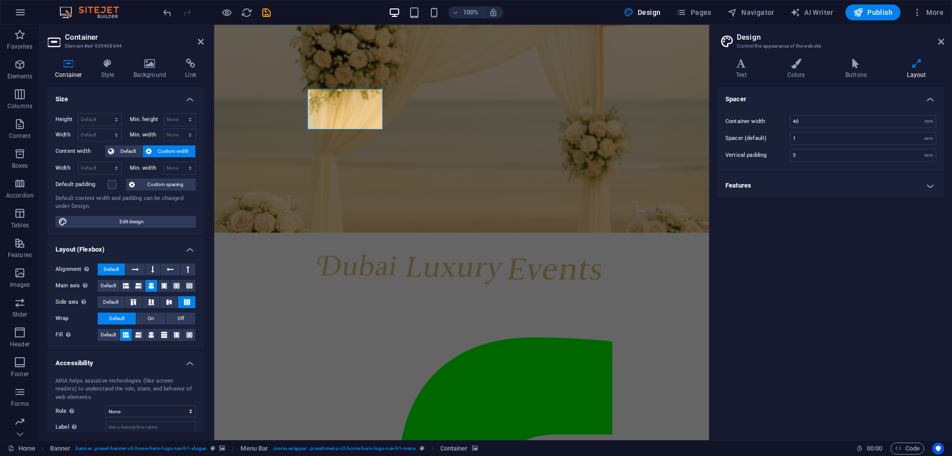
click at [918, 67] on icon at bounding box center [916, 64] width 55 height 10
click at [932, 190] on h4 "Features" at bounding box center [830, 186] width 227 height 24
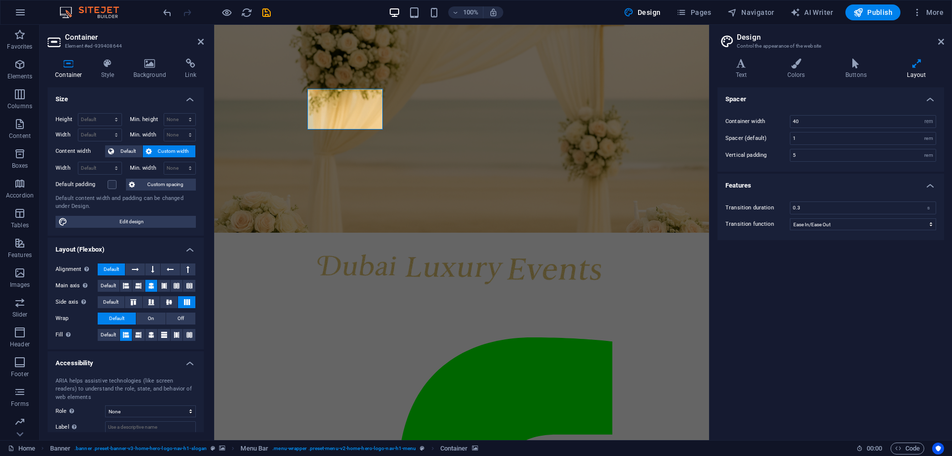
click at [932, 190] on h4 "Features" at bounding box center [830, 183] width 227 height 18
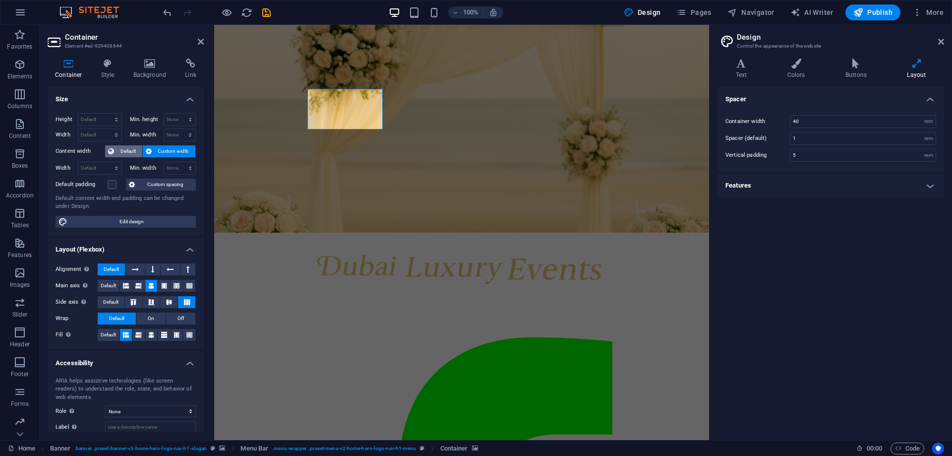
click at [122, 149] on span "Default" at bounding box center [128, 151] width 22 height 12
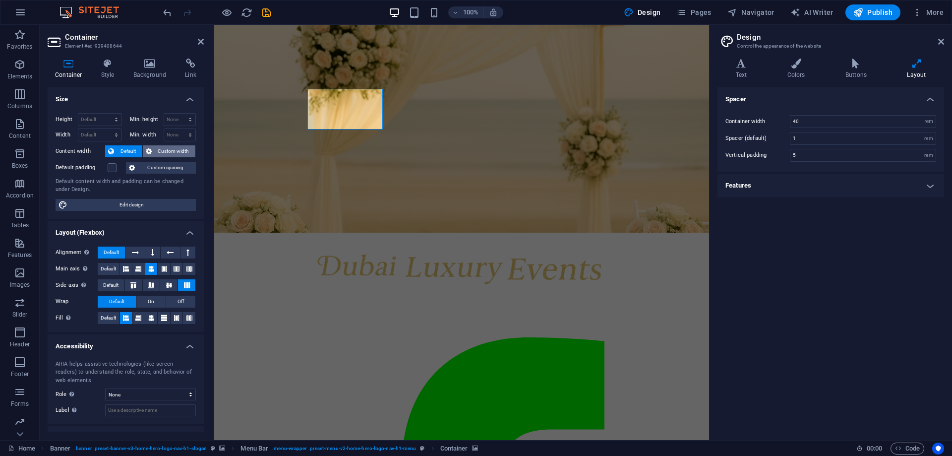
click at [165, 151] on span "Custom width" at bounding box center [174, 151] width 38 height 12
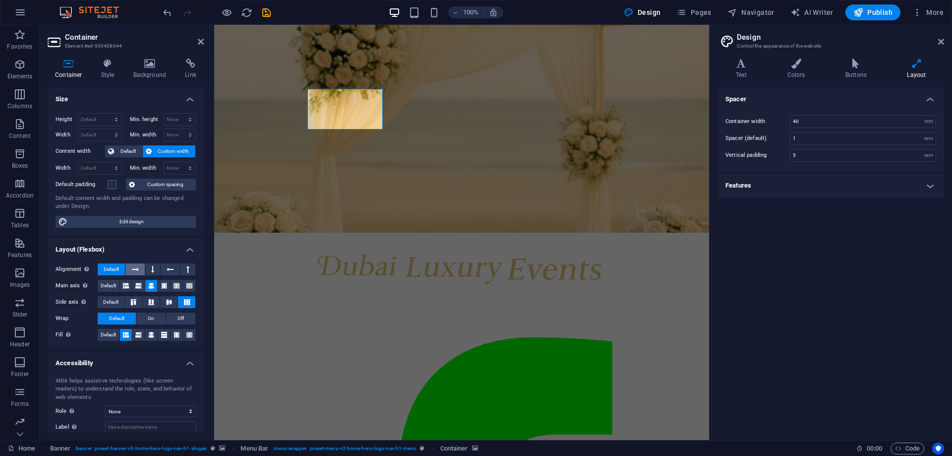
click at [134, 266] on icon at bounding box center [135, 269] width 7 height 12
click at [169, 267] on icon at bounding box center [170, 269] width 7 height 12
click at [187, 269] on icon at bounding box center [187, 269] width 3 height 12
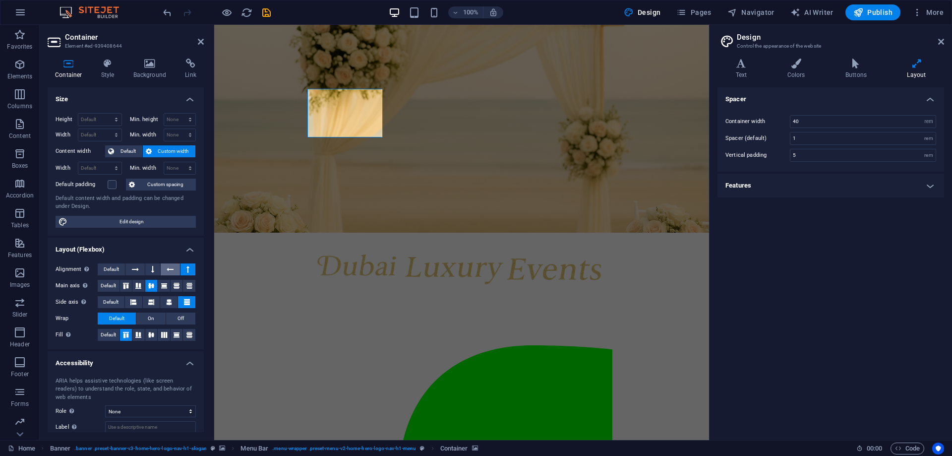
click at [176, 268] on button at bounding box center [170, 269] width 19 height 12
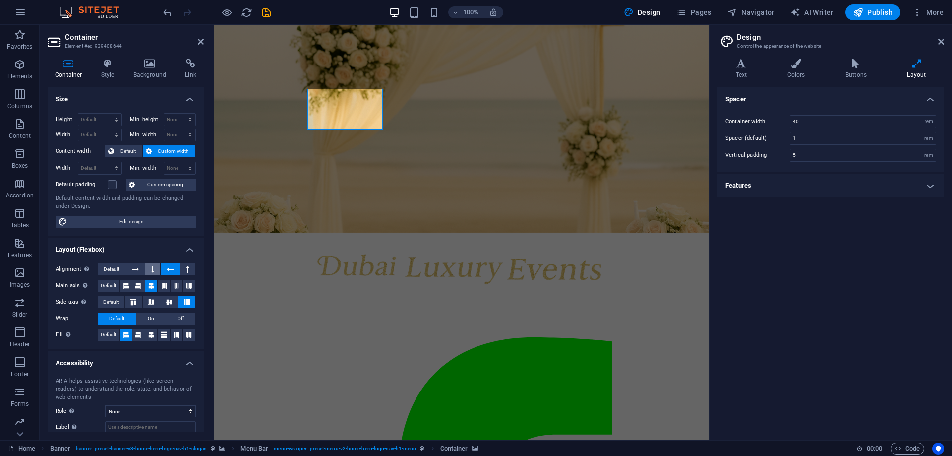
click at [157, 267] on button at bounding box center [152, 269] width 15 height 12
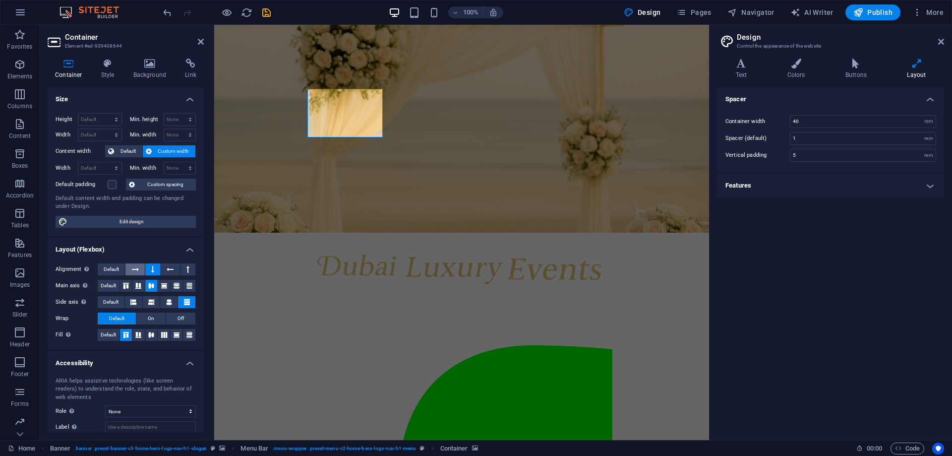
click at [139, 267] on button at bounding box center [134, 269] width 19 height 12
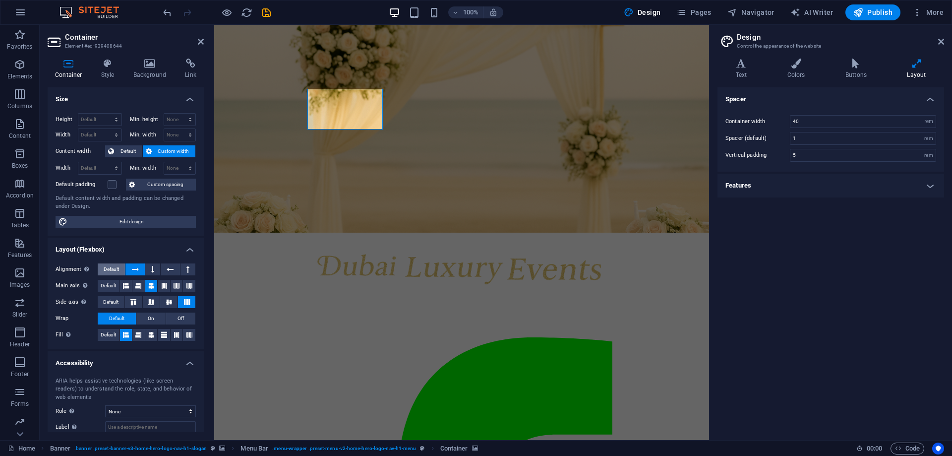
click at [121, 267] on button "Default" at bounding box center [111, 269] width 27 height 12
click at [137, 284] on icon at bounding box center [138, 286] width 6 height 12
click at [121, 282] on button at bounding box center [126, 286] width 12 height 12
click at [161, 283] on icon at bounding box center [164, 286] width 6 height 12
click at [174, 283] on icon at bounding box center [177, 286] width 6 height 12
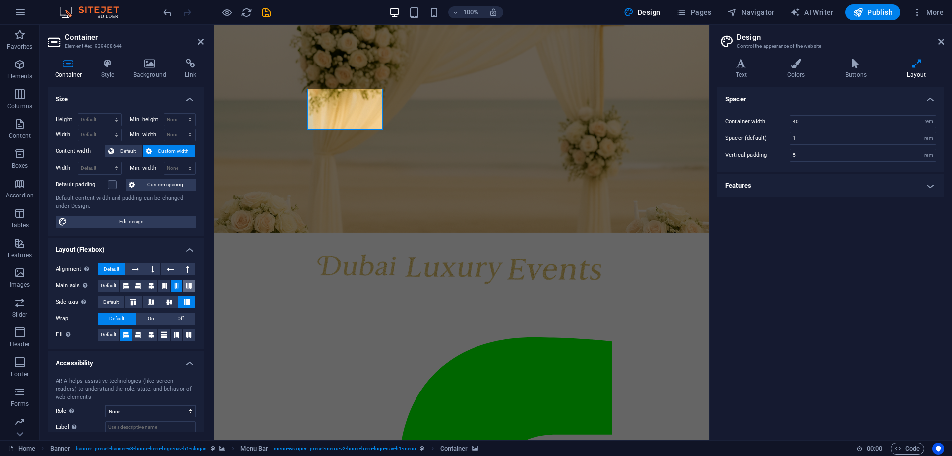
click at [186, 284] on icon at bounding box center [189, 286] width 6 height 12
click at [167, 298] on button at bounding box center [168, 302] width 17 height 12
click at [182, 318] on span "Off" at bounding box center [181, 318] width 6 height 12
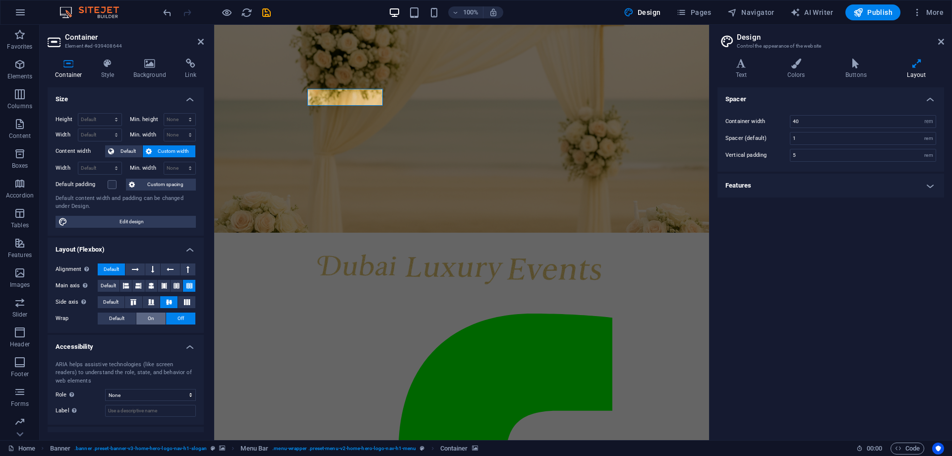
click at [159, 317] on button "On" at bounding box center [150, 318] width 29 height 12
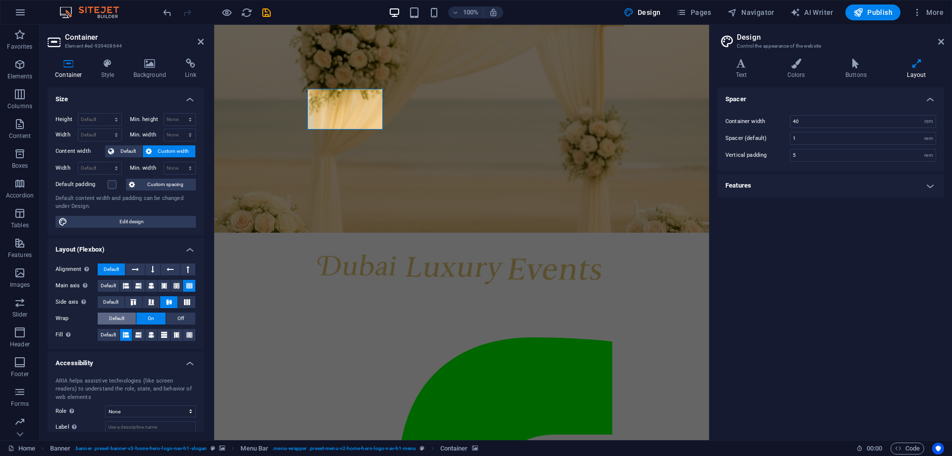
click at [121, 315] on span "Default" at bounding box center [116, 318] width 15 height 12
click at [135, 334] on icon at bounding box center [138, 335] width 6 height 12
click at [149, 333] on icon at bounding box center [151, 335] width 6 height 12
click at [167, 333] on button at bounding box center [164, 335] width 12 height 12
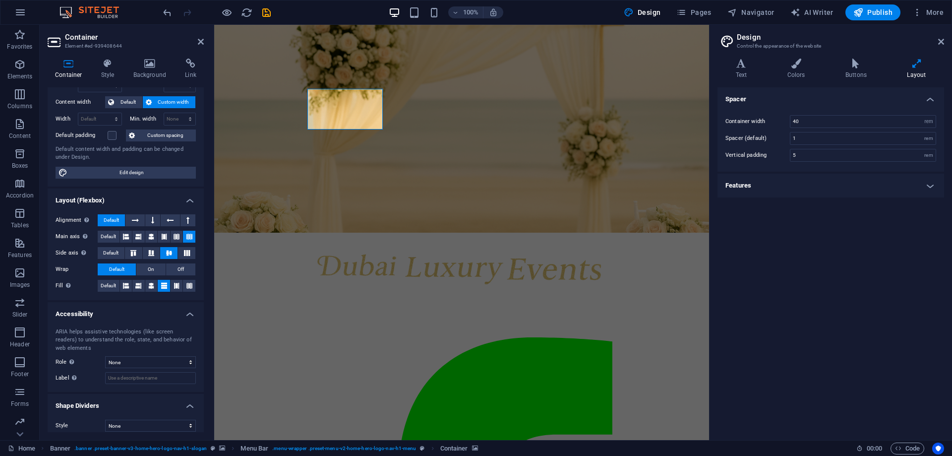
scroll to position [57, 0]
